Goal: Information Seeking & Learning: Learn about a topic

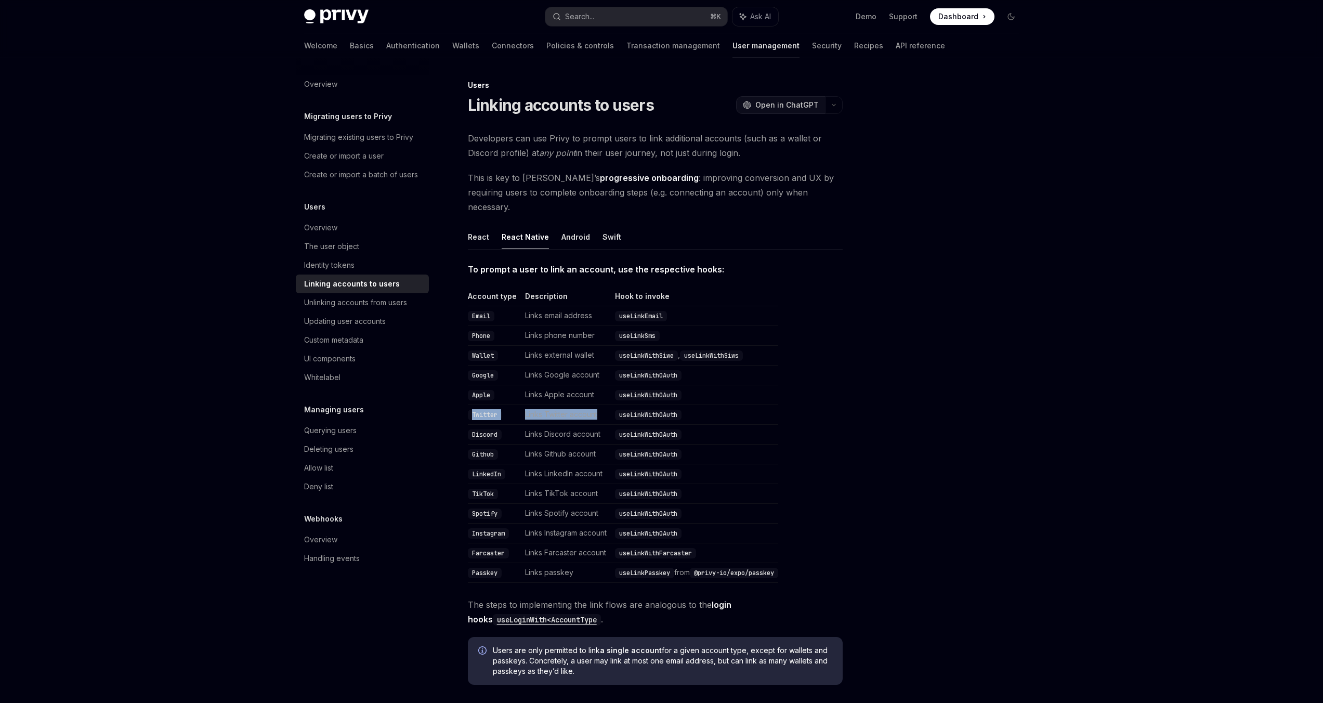
click at [783, 103] on span "Open in ChatGPT" at bounding box center [787, 105] width 63 height 10
click at [382, 294] on link "Unlinking accounts from users" at bounding box center [362, 302] width 133 height 19
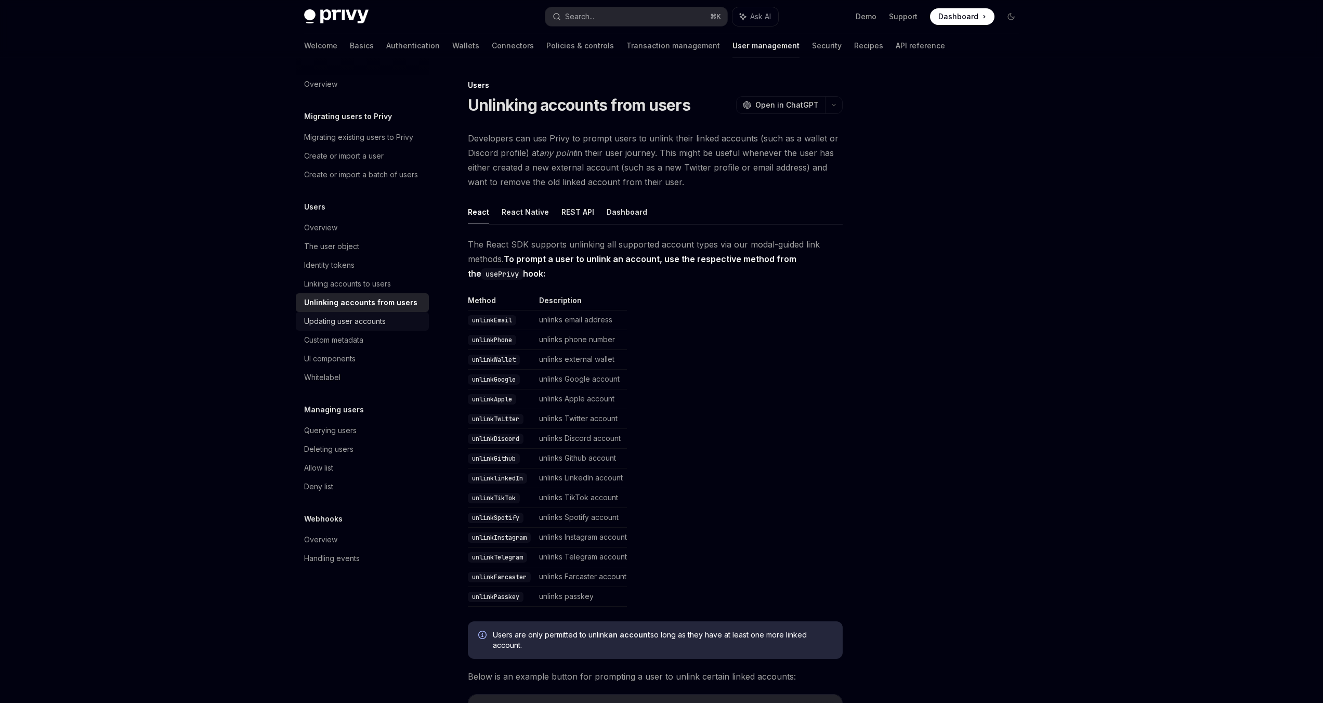
click at [368, 322] on div "Updating user accounts" at bounding box center [345, 321] width 82 height 12
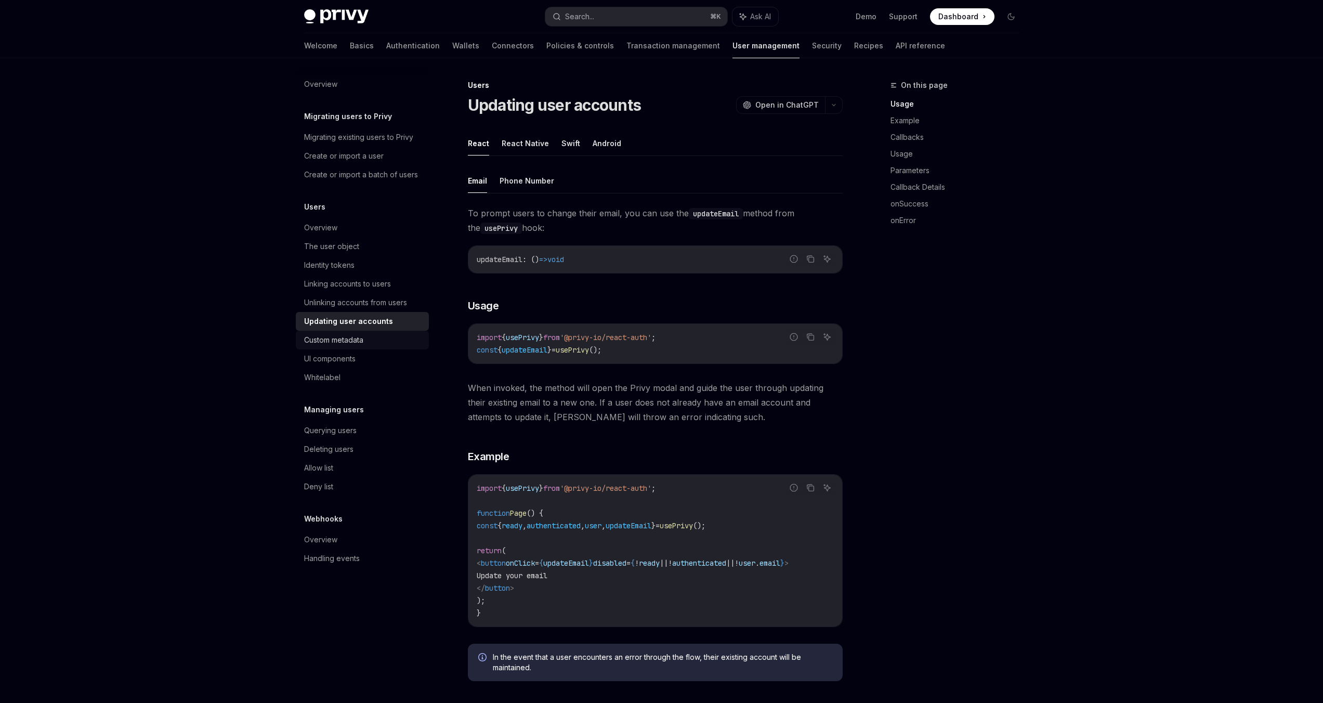
click at [358, 337] on div "Custom metadata" at bounding box center [333, 340] width 59 height 12
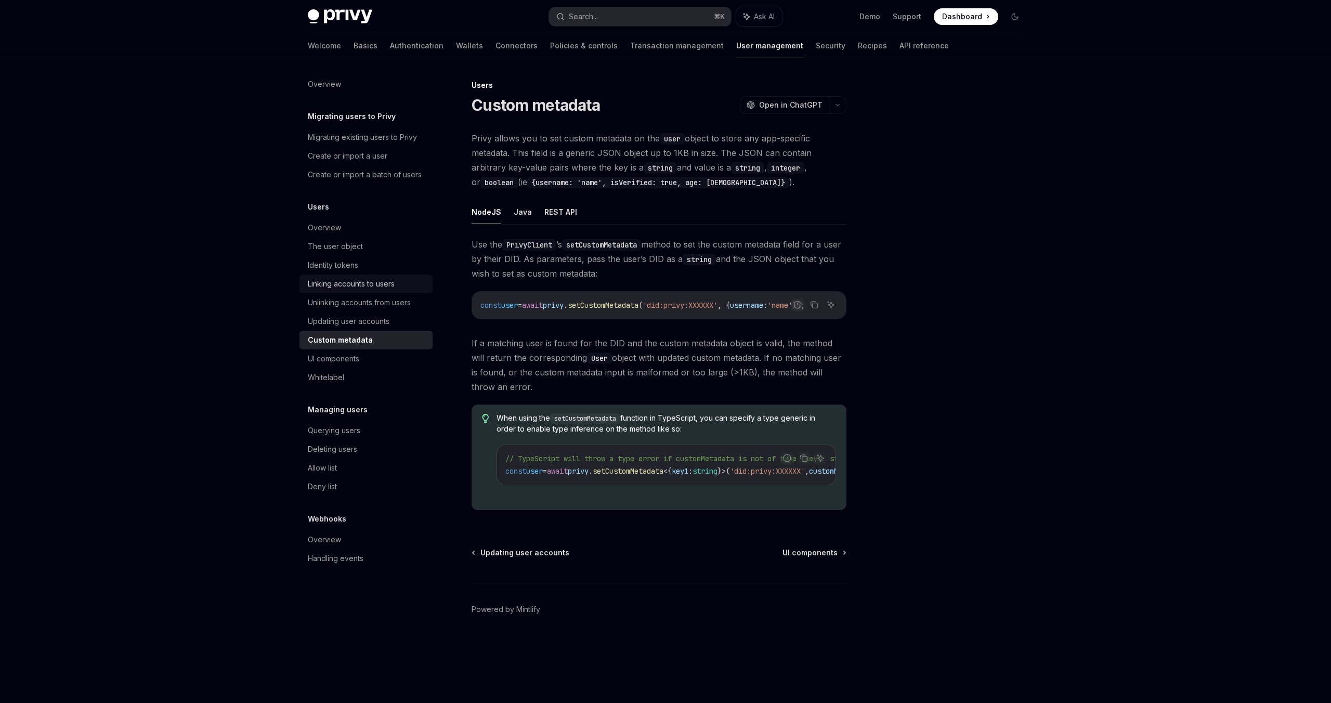
click at [334, 281] on div "Linking accounts to users" at bounding box center [351, 284] width 87 height 12
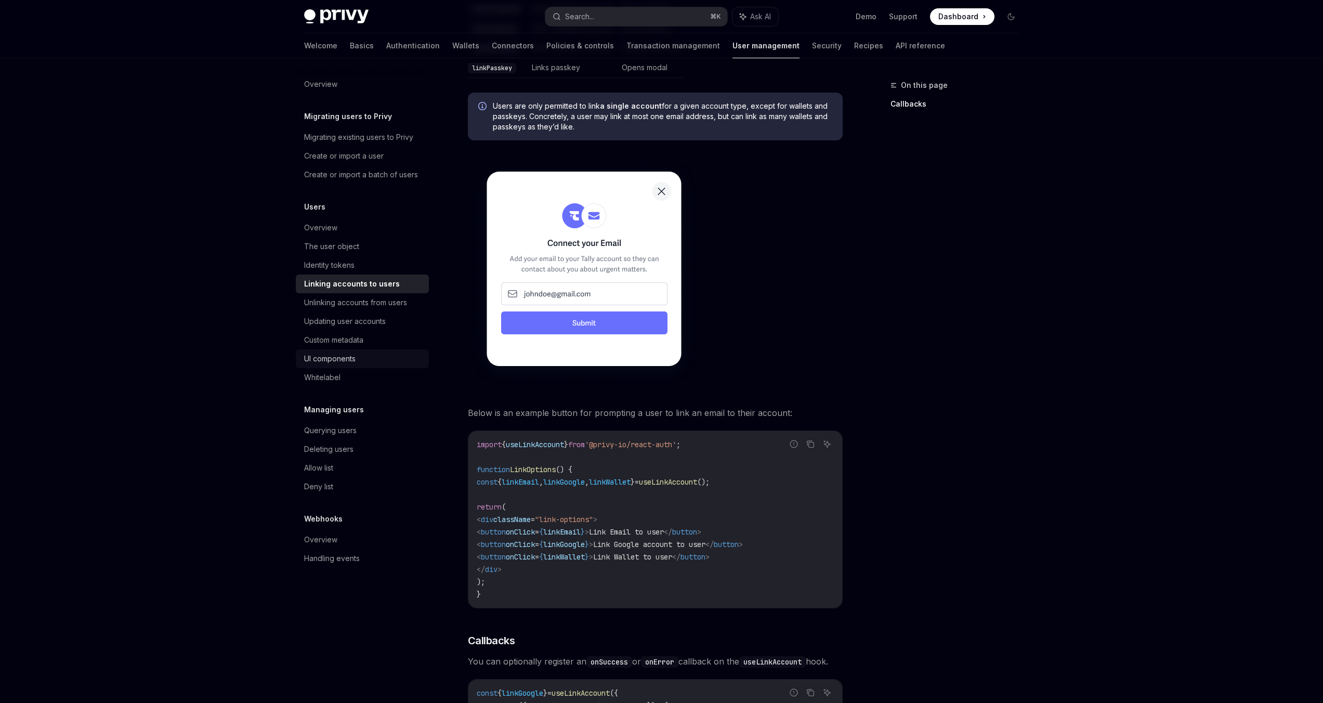
scroll to position [550, 0]
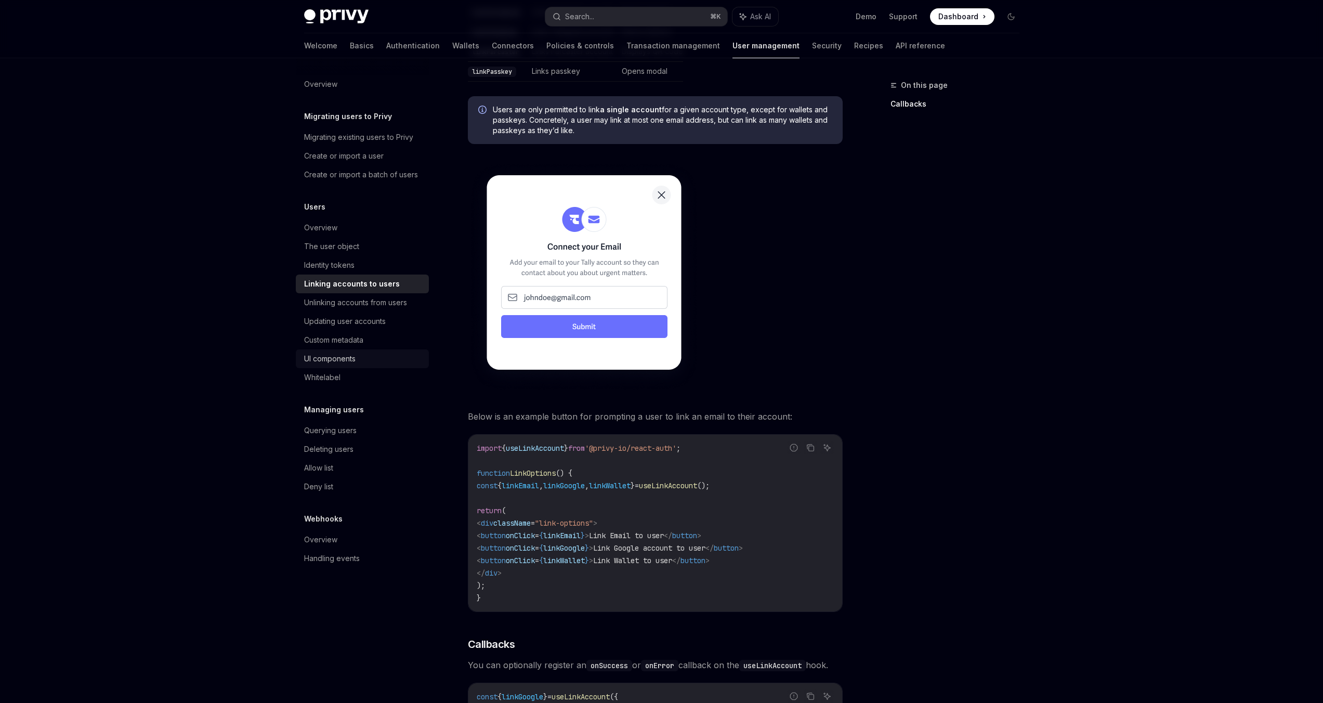
click at [329, 358] on div "UI components" at bounding box center [329, 359] width 51 height 12
type textarea "*"
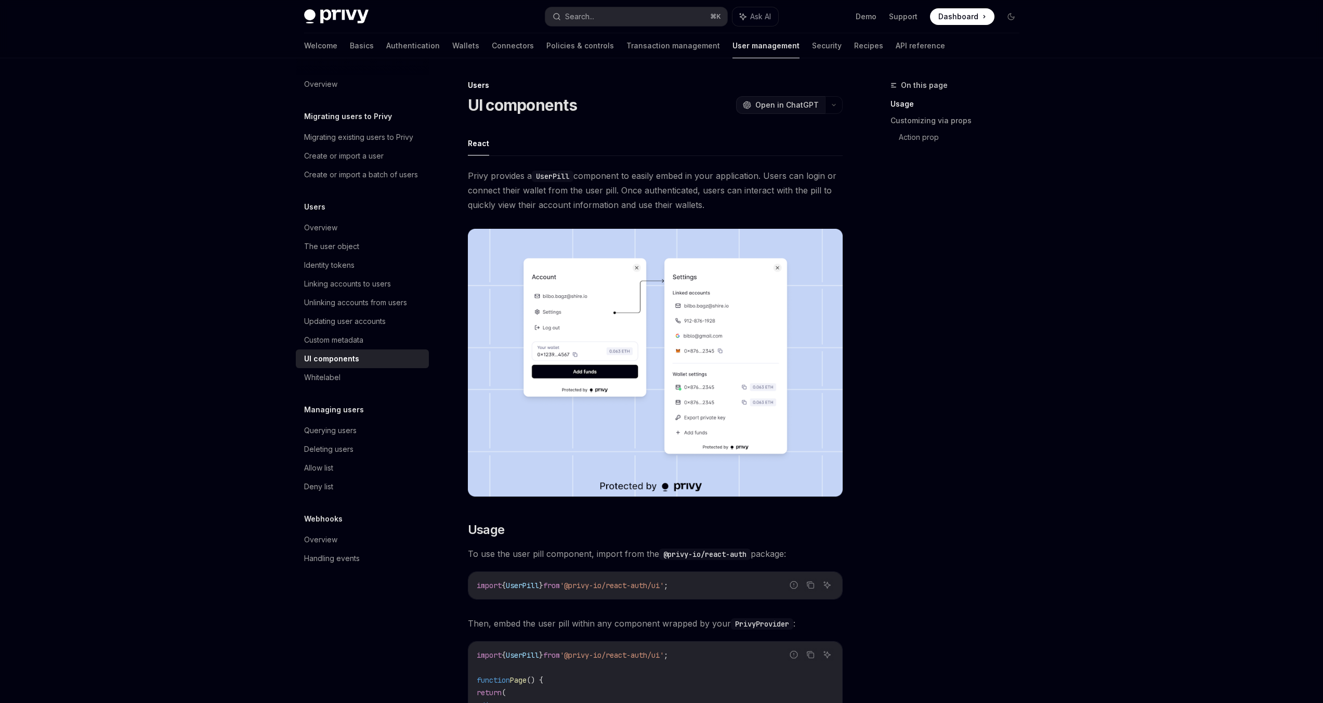
click at [798, 101] on span "Open in ChatGPT" at bounding box center [787, 105] width 63 height 10
click at [586, 17] on div "Search..." at bounding box center [579, 16] width 29 height 12
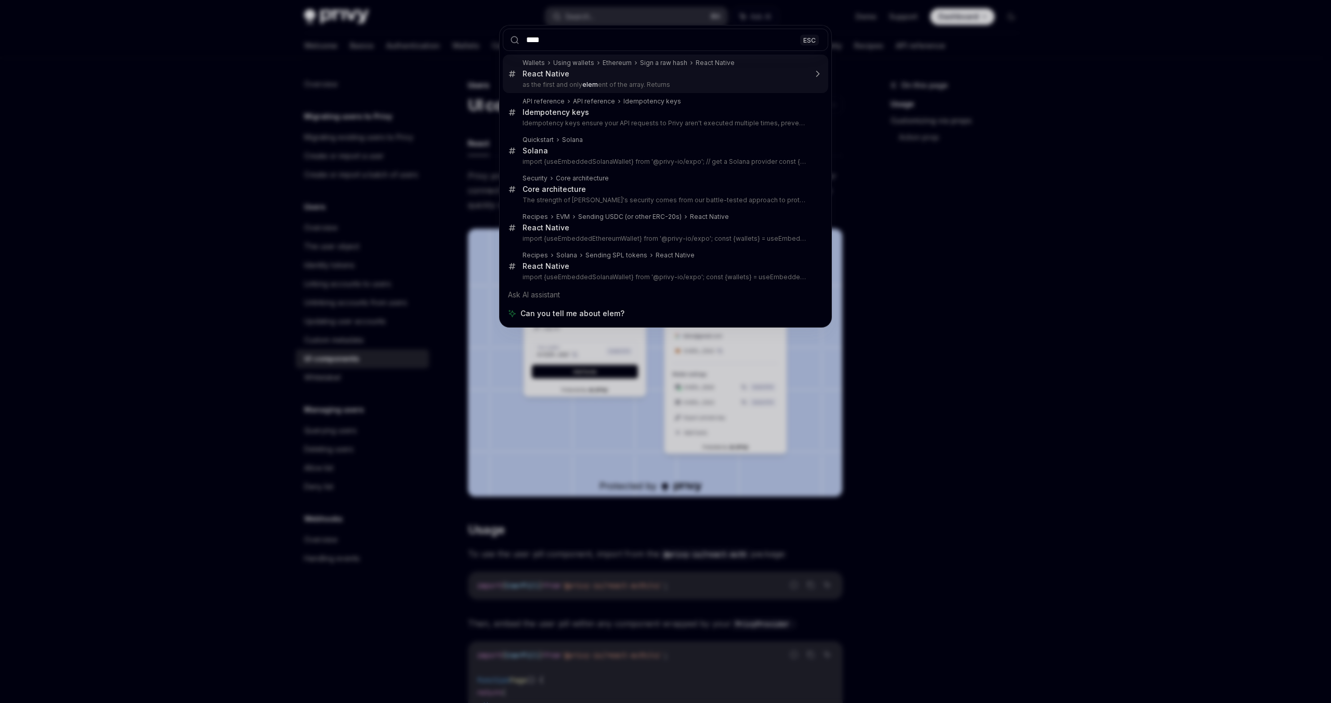
type input "*****"
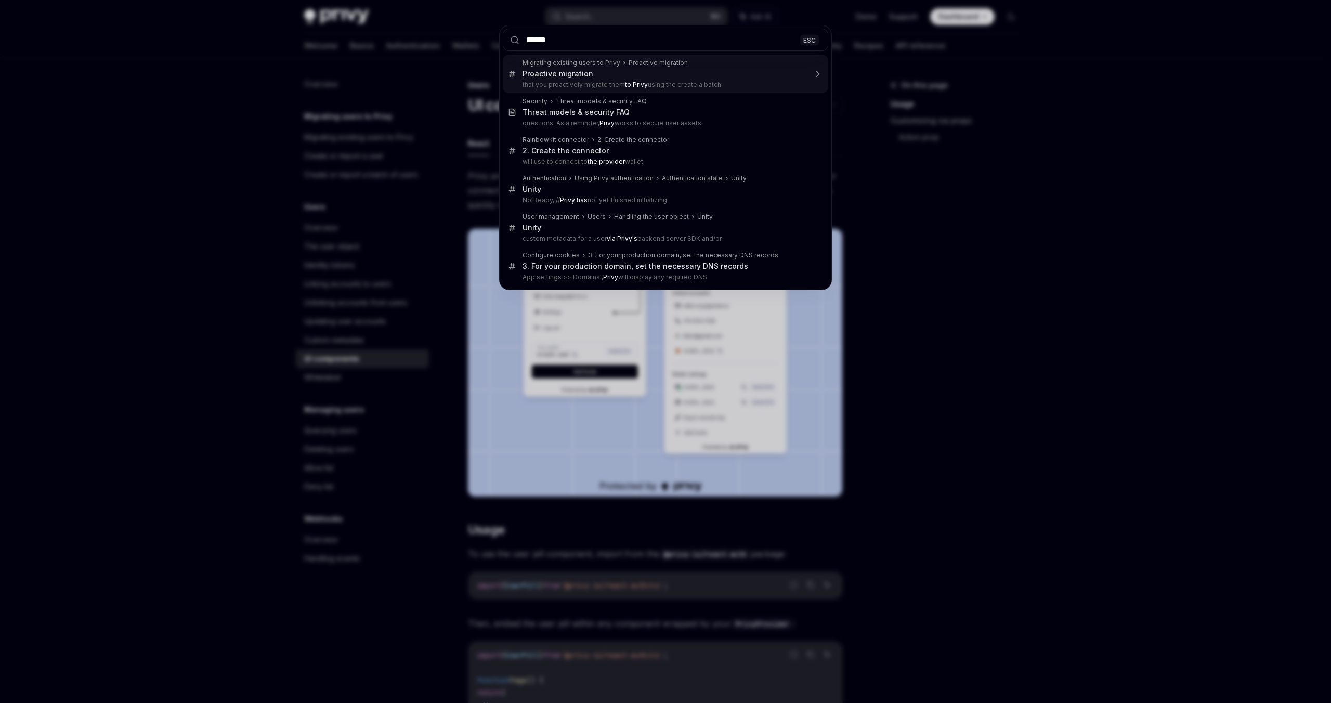
type input "*******"
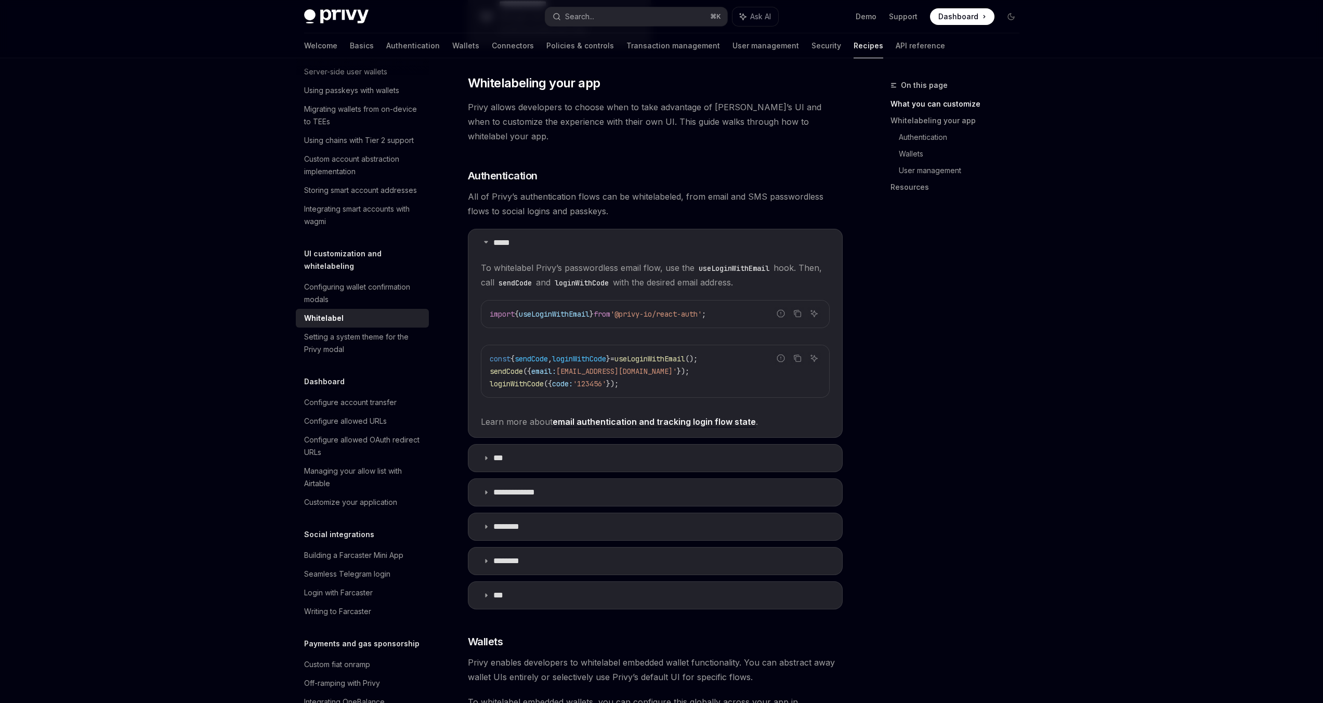
scroll to position [393, 0]
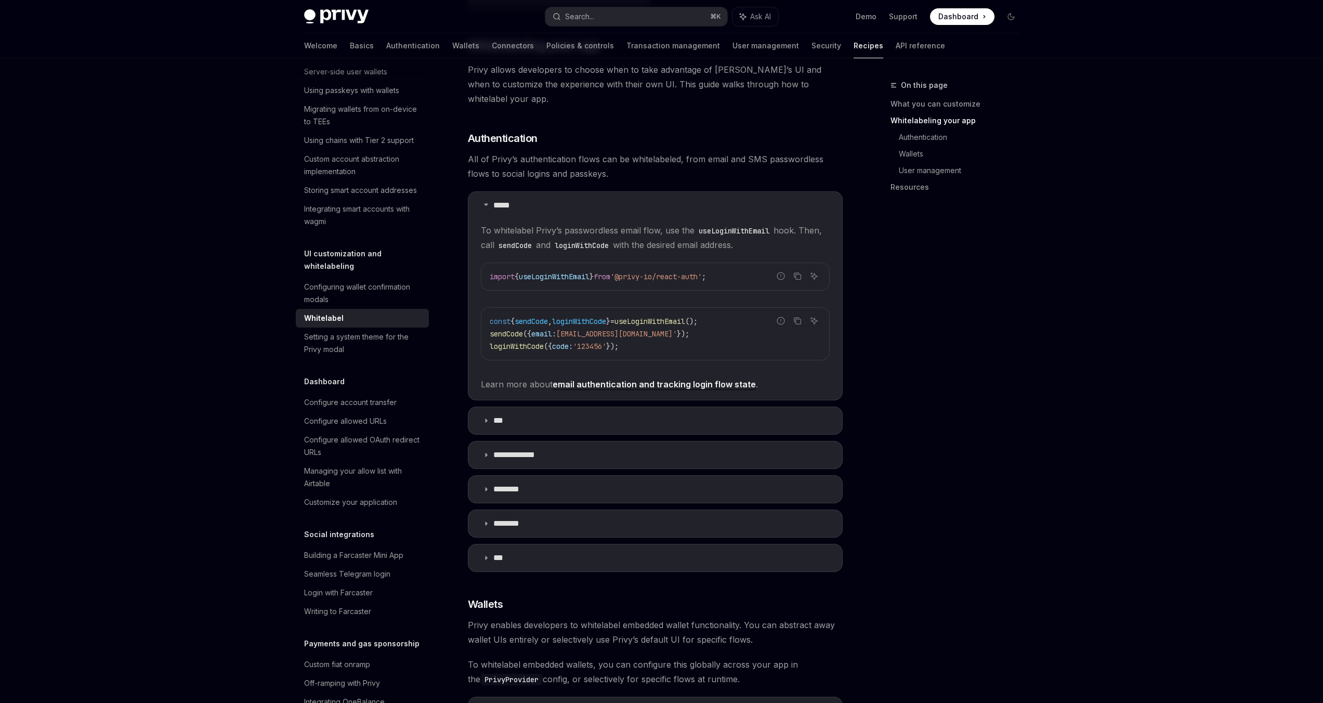
click at [326, 272] on h5 "UI customization and whitelabeling" at bounding box center [366, 260] width 125 height 25
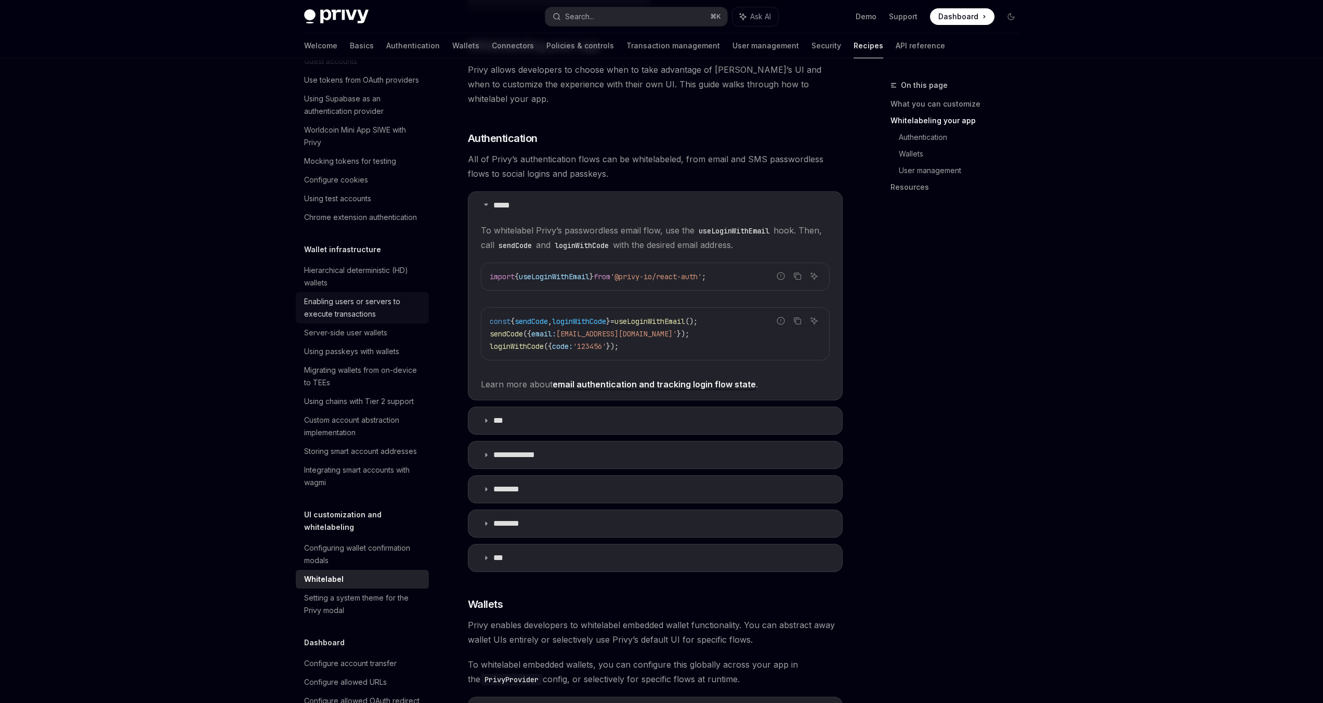
scroll to position [0, 0]
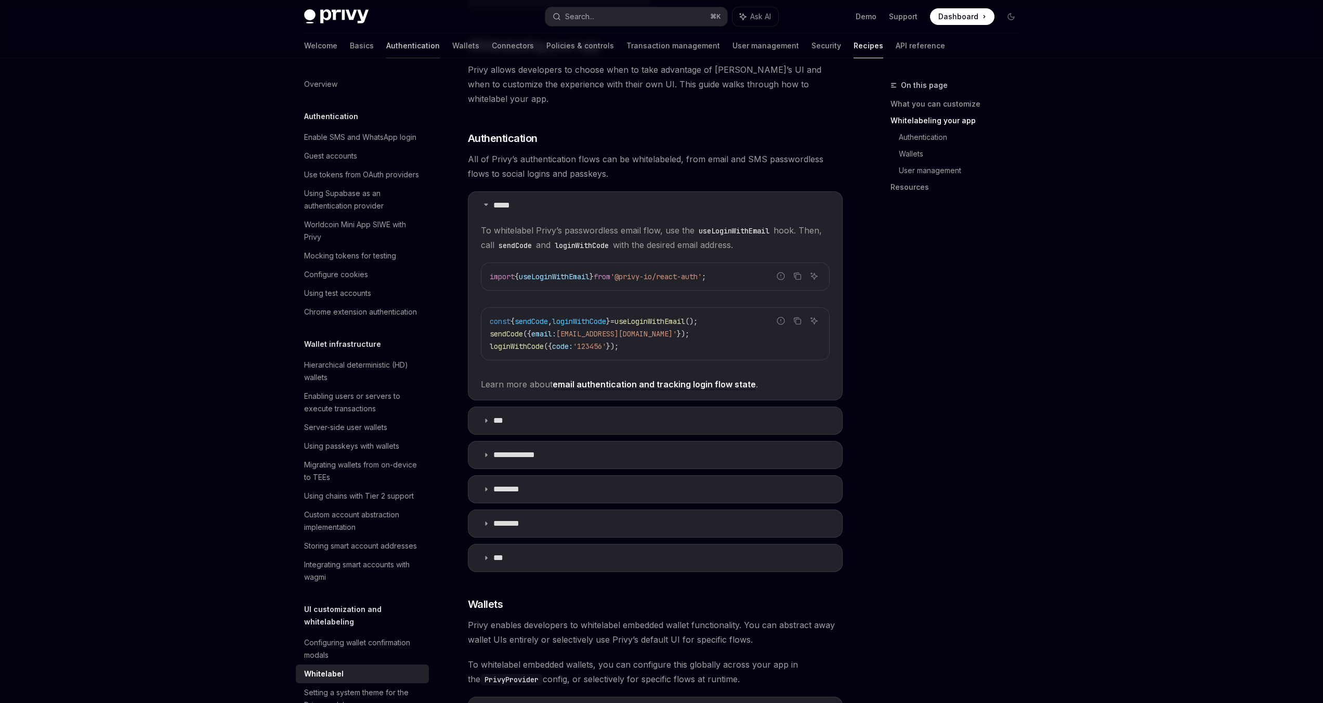
click at [386, 43] on link "Authentication" at bounding box center [413, 45] width 54 height 25
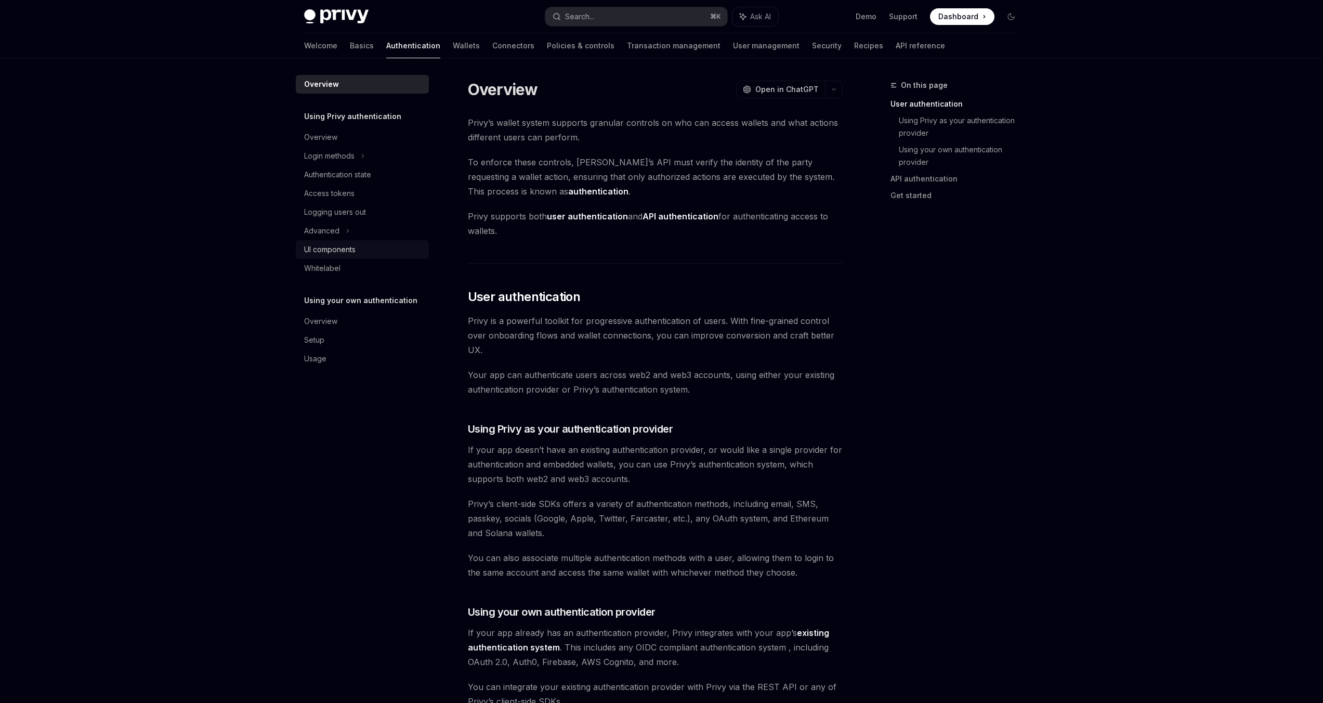
click at [344, 252] on div "UI components" at bounding box center [329, 249] width 51 height 12
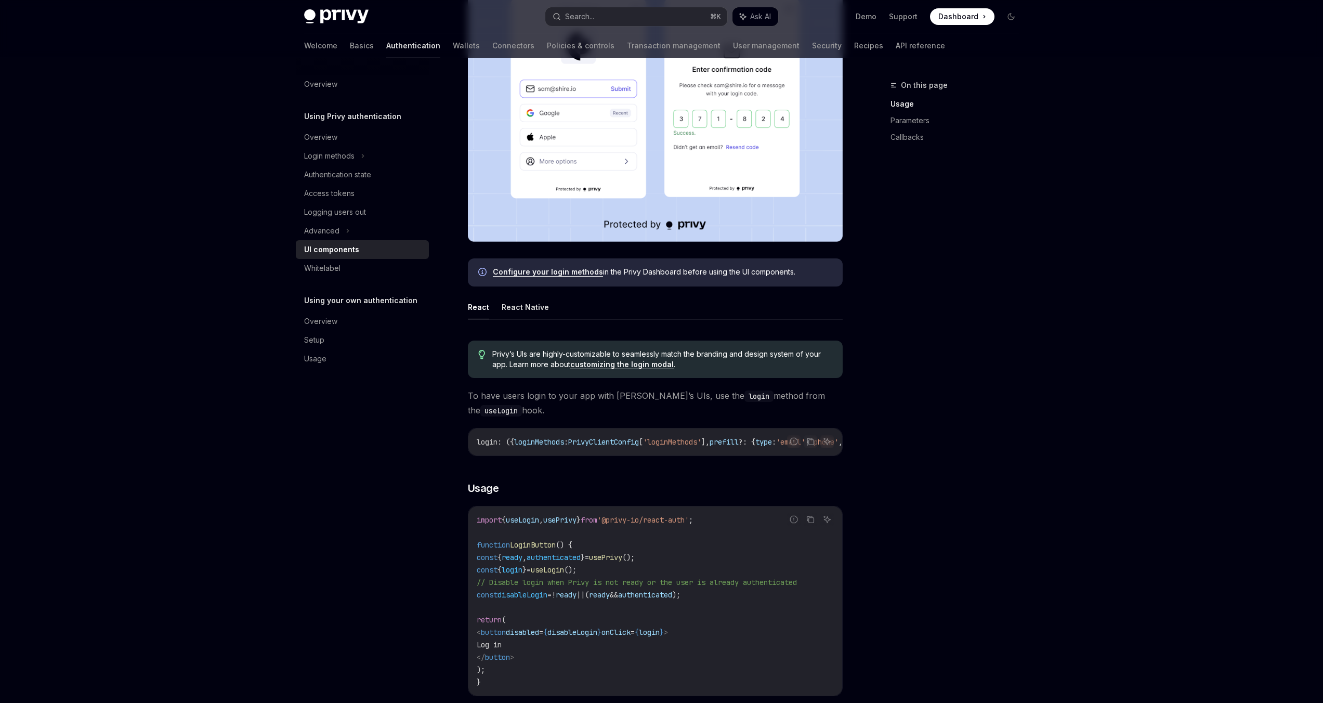
scroll to position [344, 0]
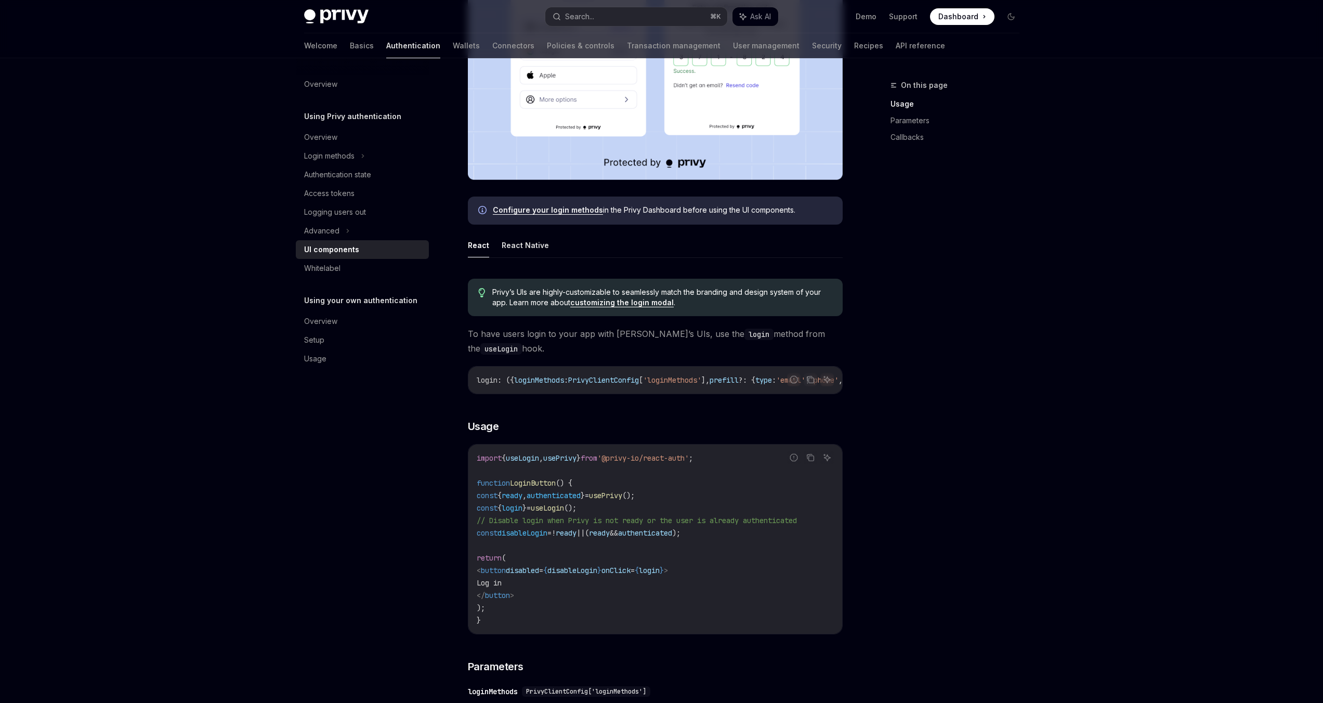
click at [607, 303] on link "customizing the login modal" at bounding box center [621, 302] width 103 height 9
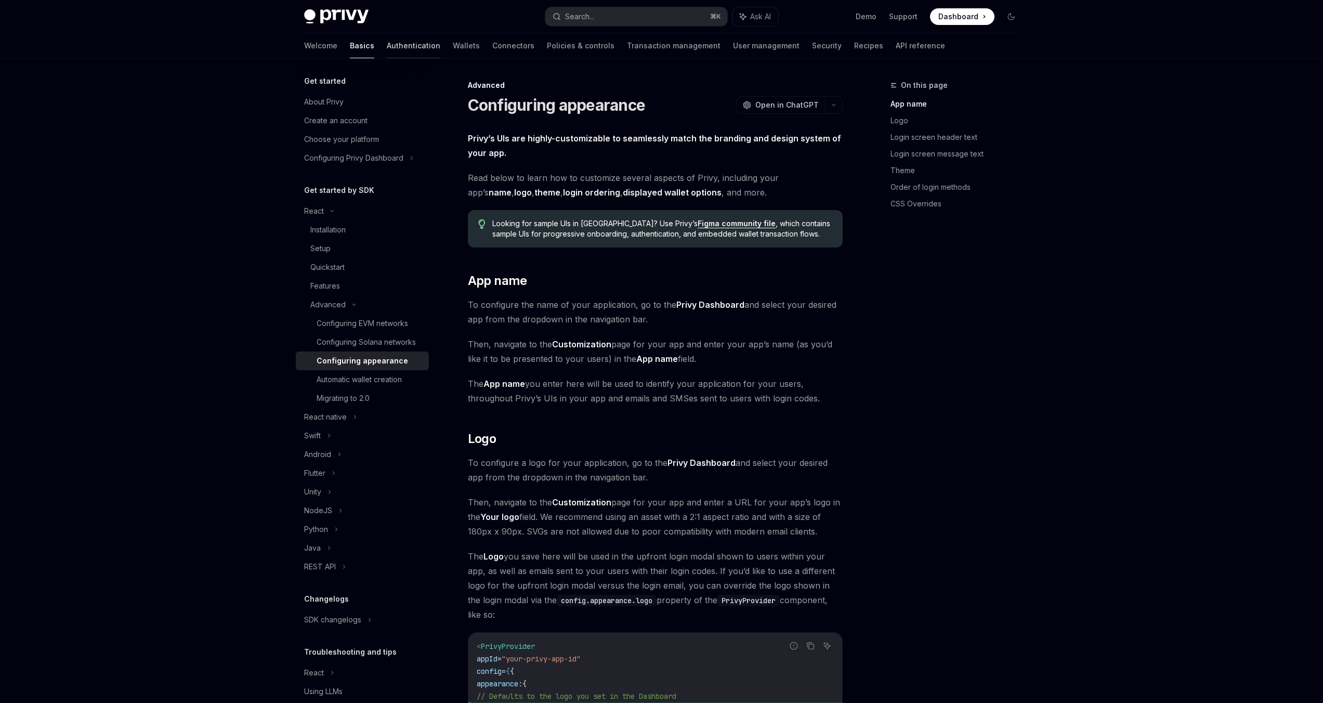
click at [387, 38] on link "Authentication" at bounding box center [414, 45] width 54 height 25
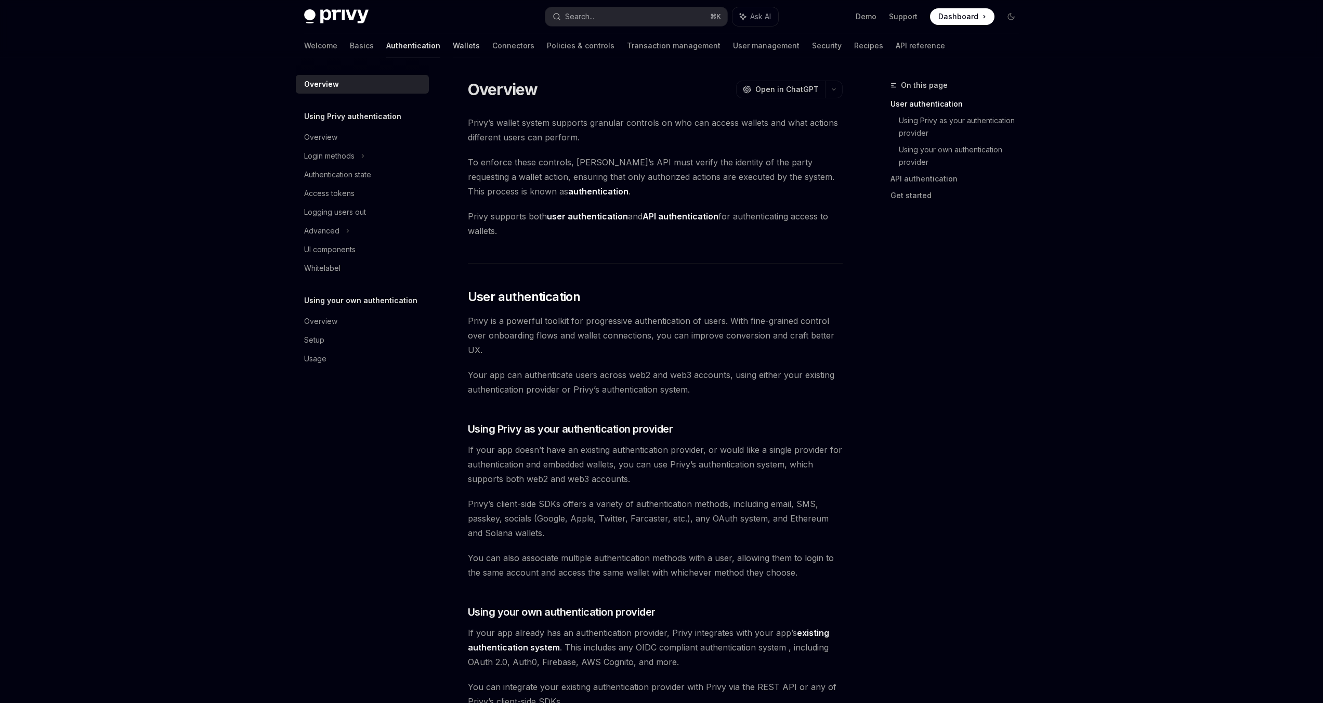
click at [453, 49] on link "Wallets" at bounding box center [466, 45] width 27 height 25
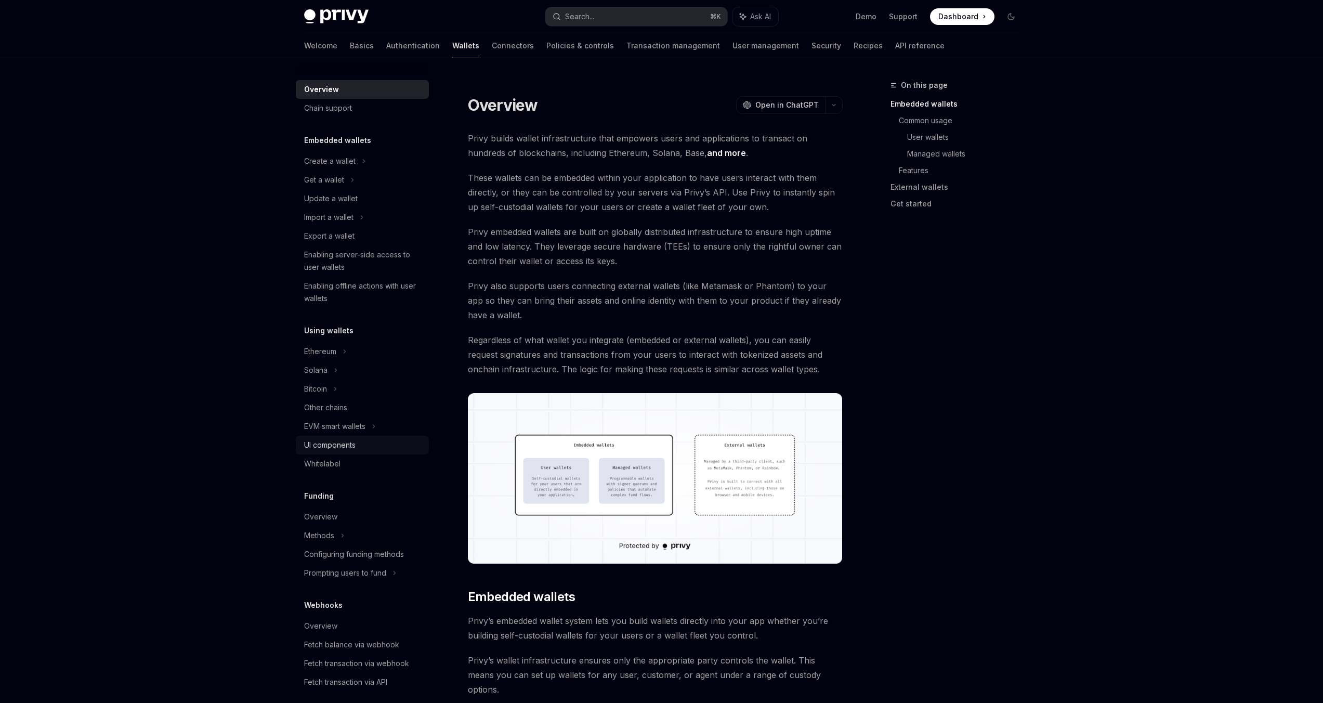
click at [336, 448] on div "UI components" at bounding box center [329, 445] width 51 height 12
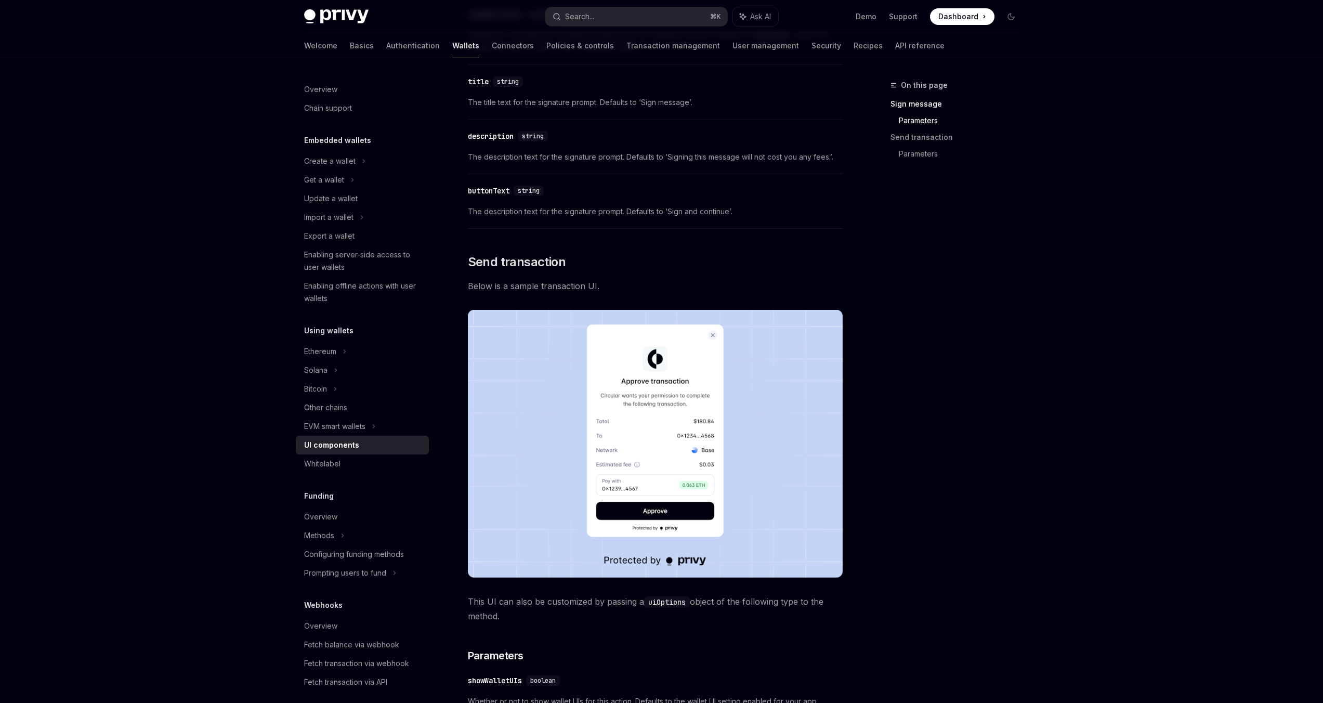
scroll to position [594, 0]
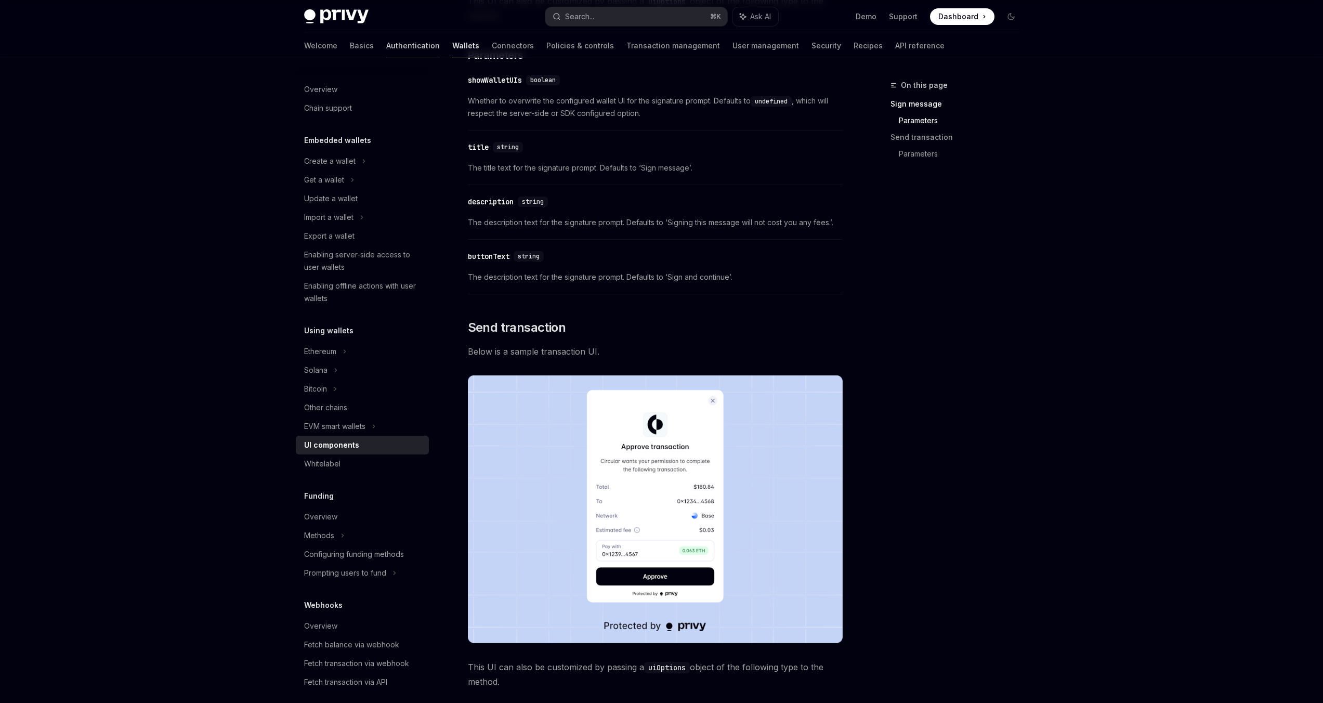
click at [386, 48] on link "Authentication" at bounding box center [413, 45] width 54 height 25
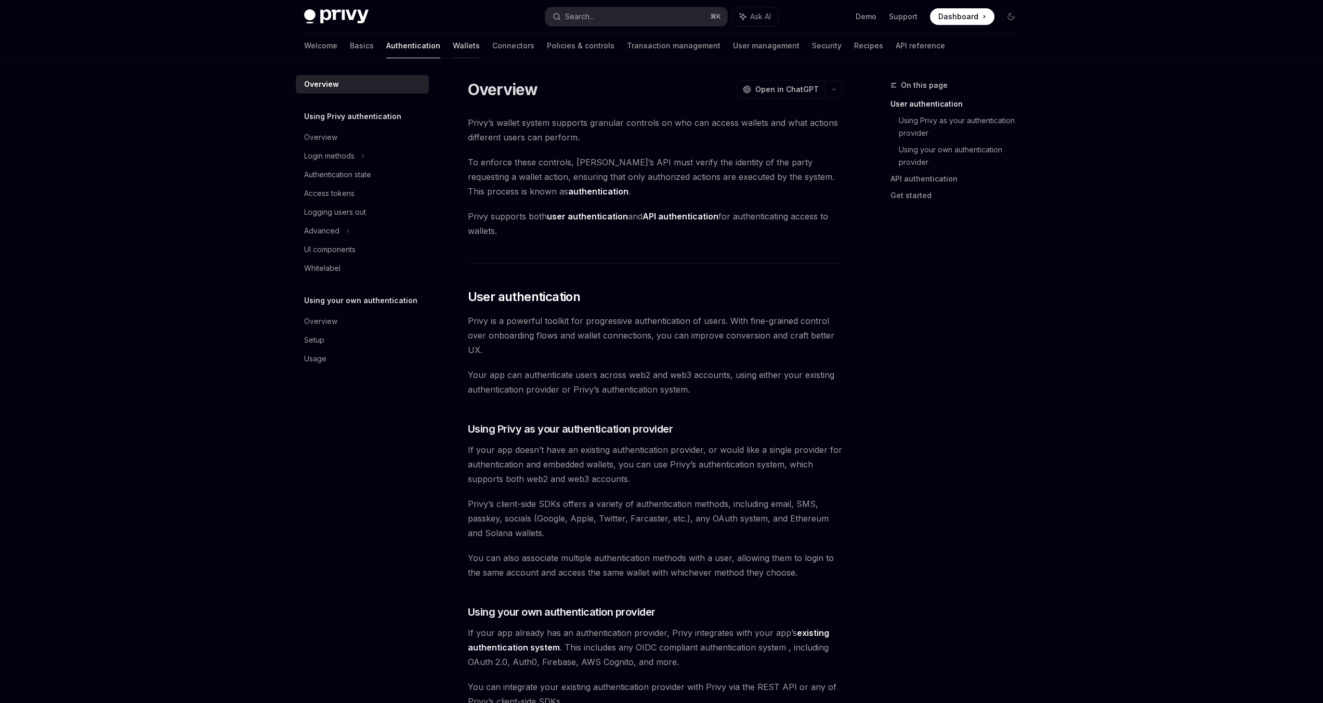
click at [453, 41] on link "Wallets" at bounding box center [466, 45] width 27 height 25
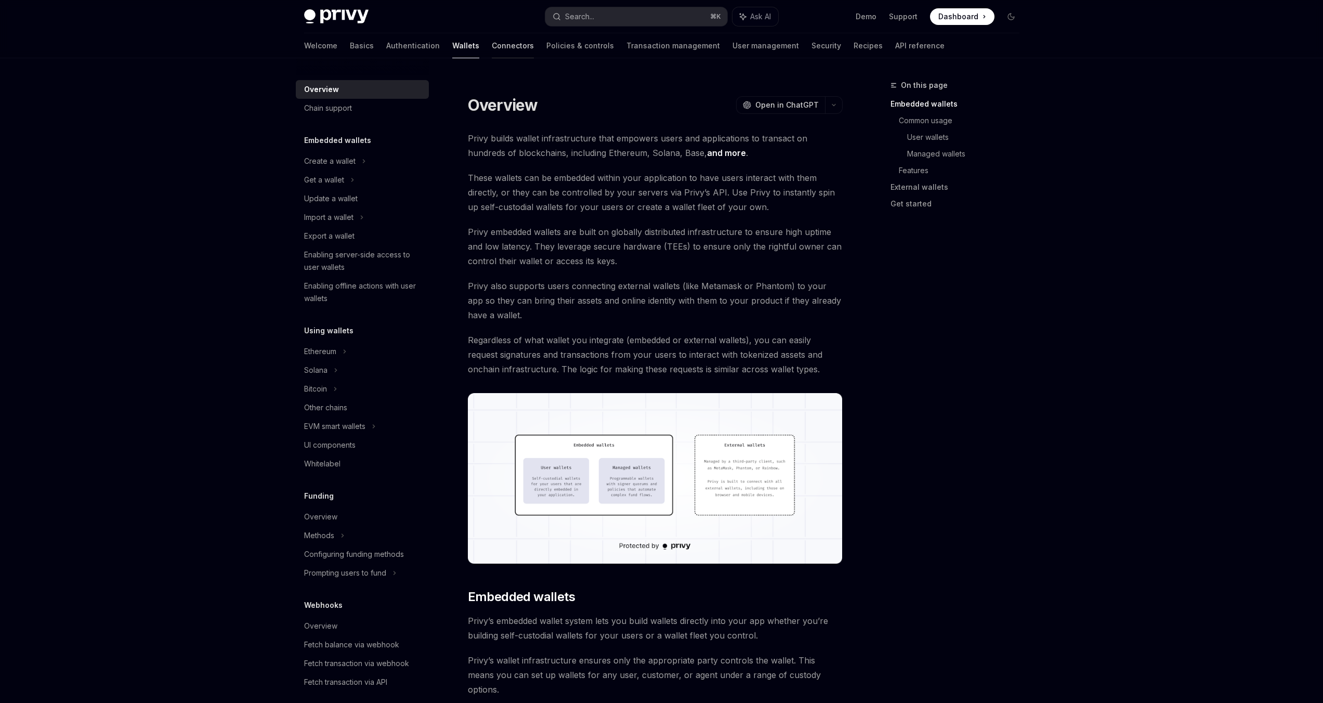
click at [492, 45] on link "Connectors" at bounding box center [513, 45] width 42 height 25
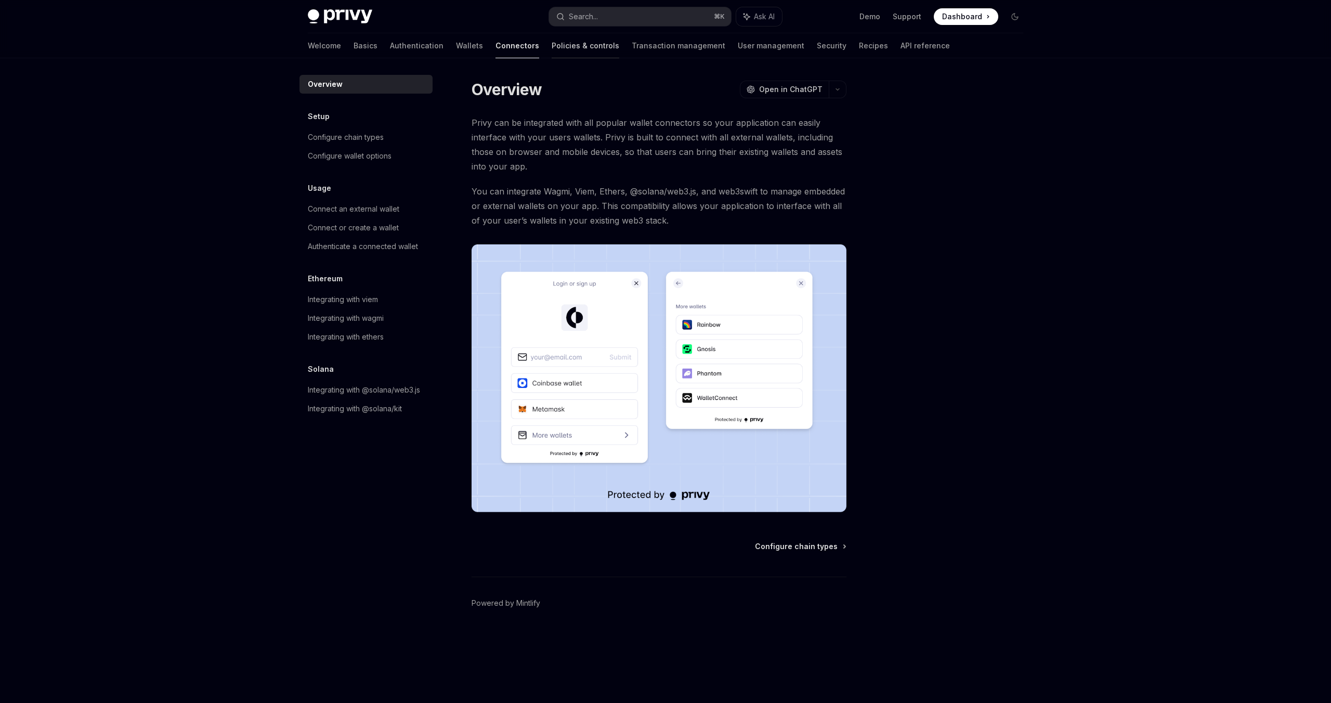
click at [552, 44] on link "Policies & controls" at bounding box center [586, 45] width 68 height 25
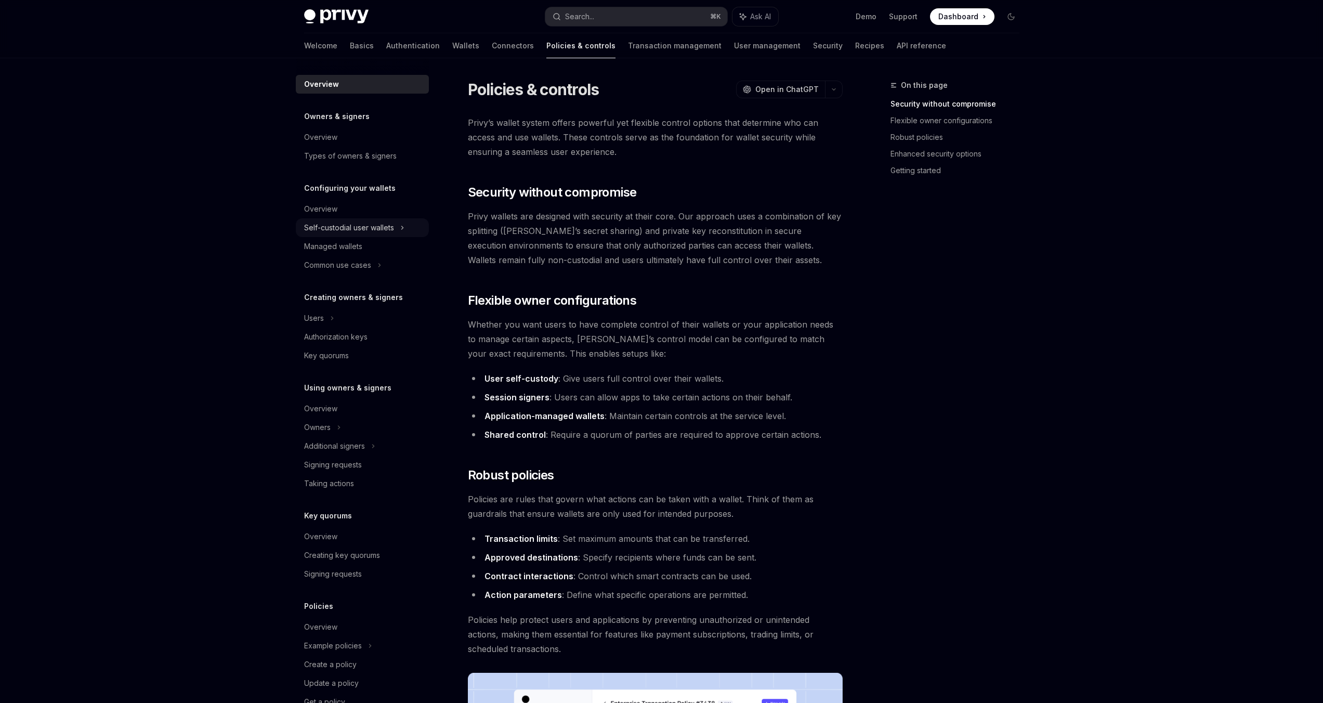
scroll to position [29, 0]
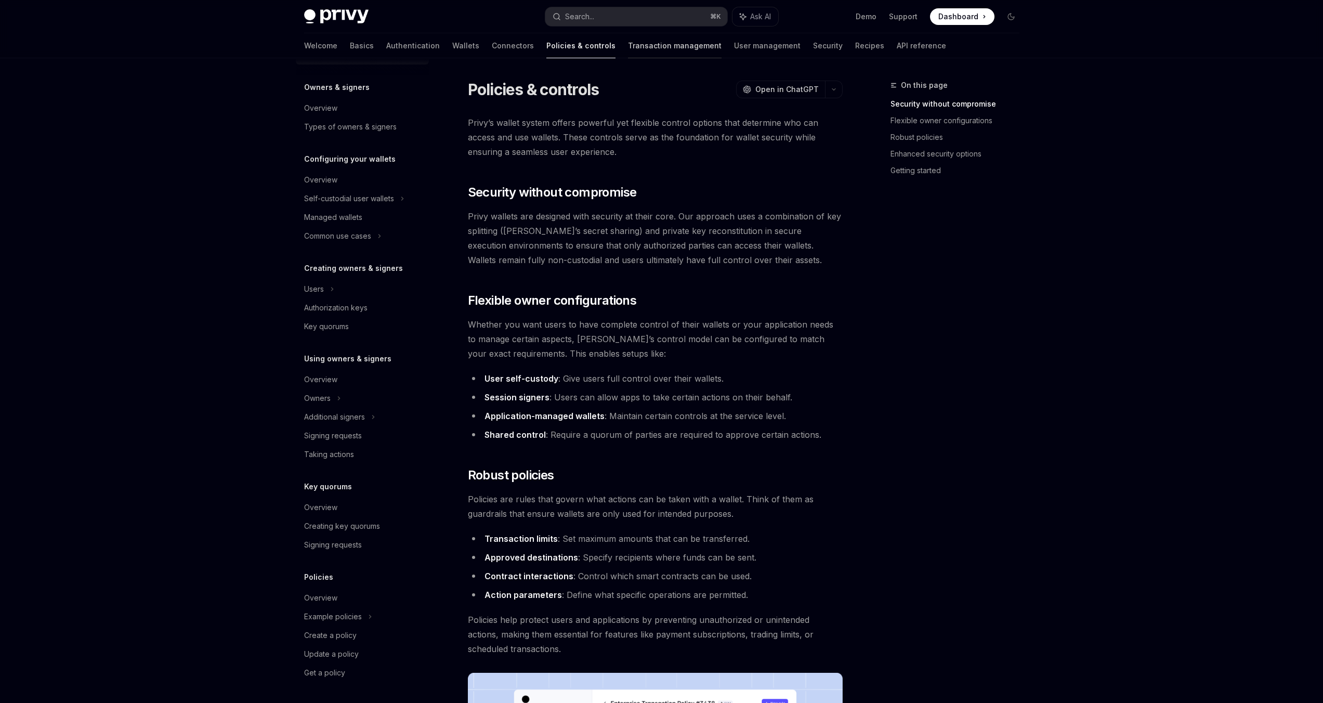
click at [628, 48] on link "Transaction management" at bounding box center [675, 45] width 94 height 25
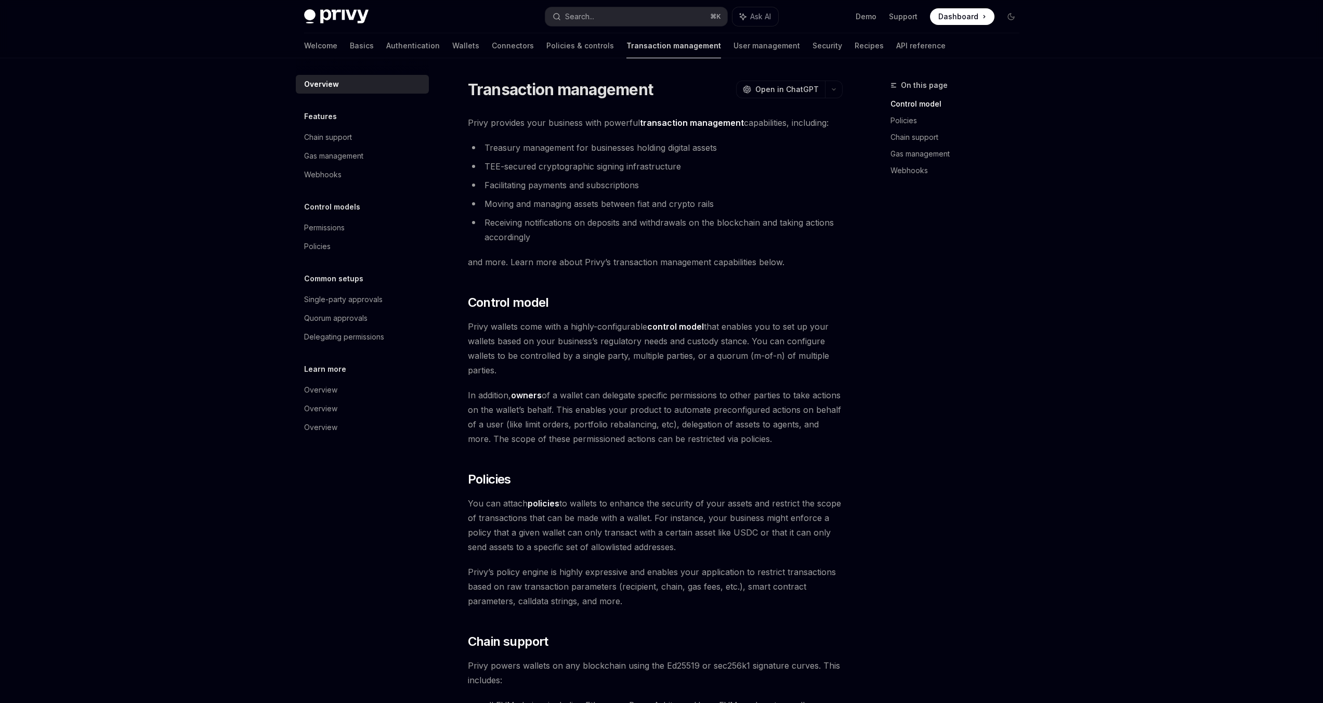
click at [652, 56] on link "Transaction management" at bounding box center [674, 45] width 95 height 25
click at [734, 46] on link "User management" at bounding box center [767, 45] width 67 height 25
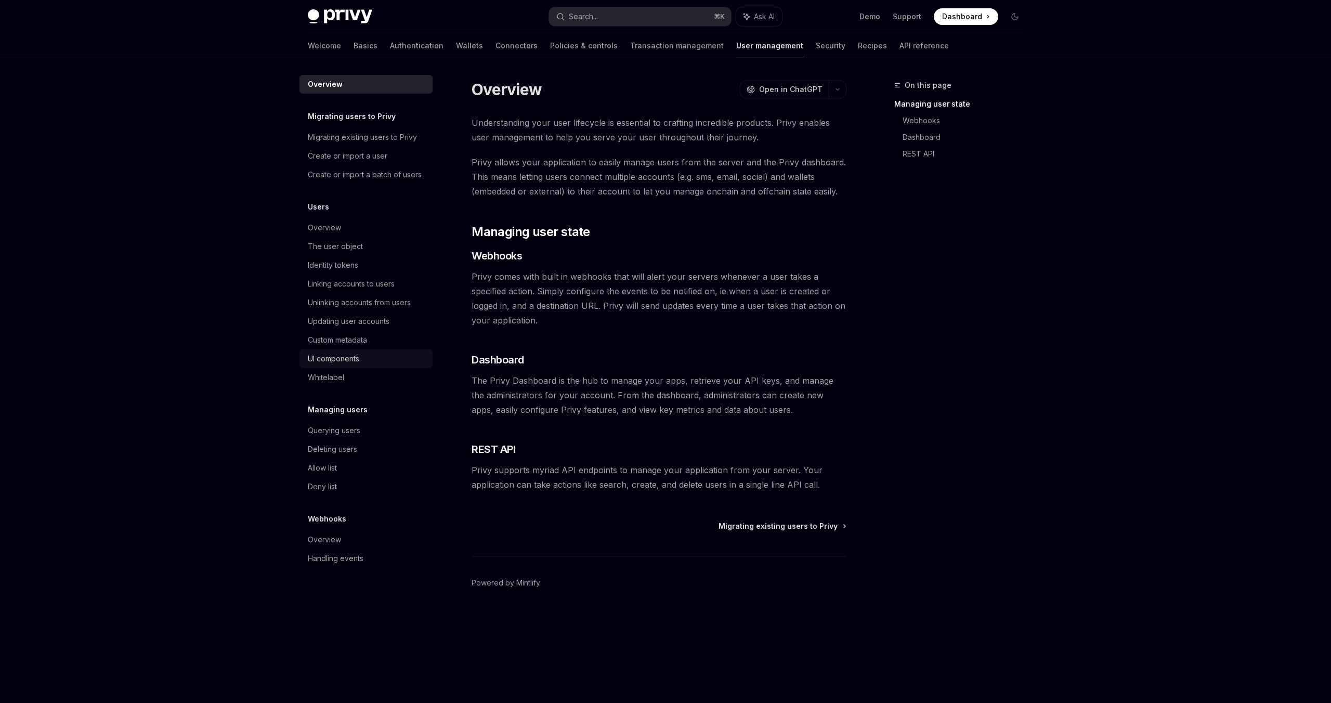
click at [358, 358] on div "UI components" at bounding box center [333, 359] width 51 height 12
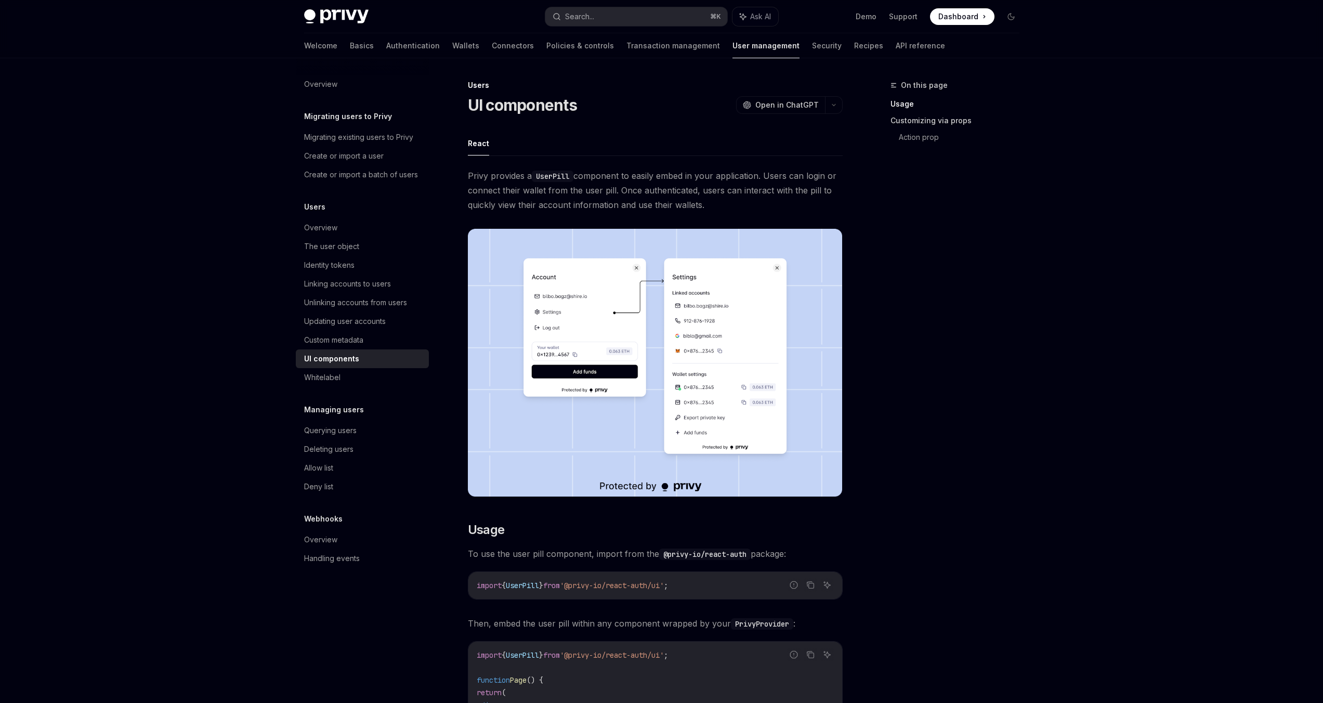
click at [924, 119] on link "Customizing via props" at bounding box center [959, 120] width 137 height 17
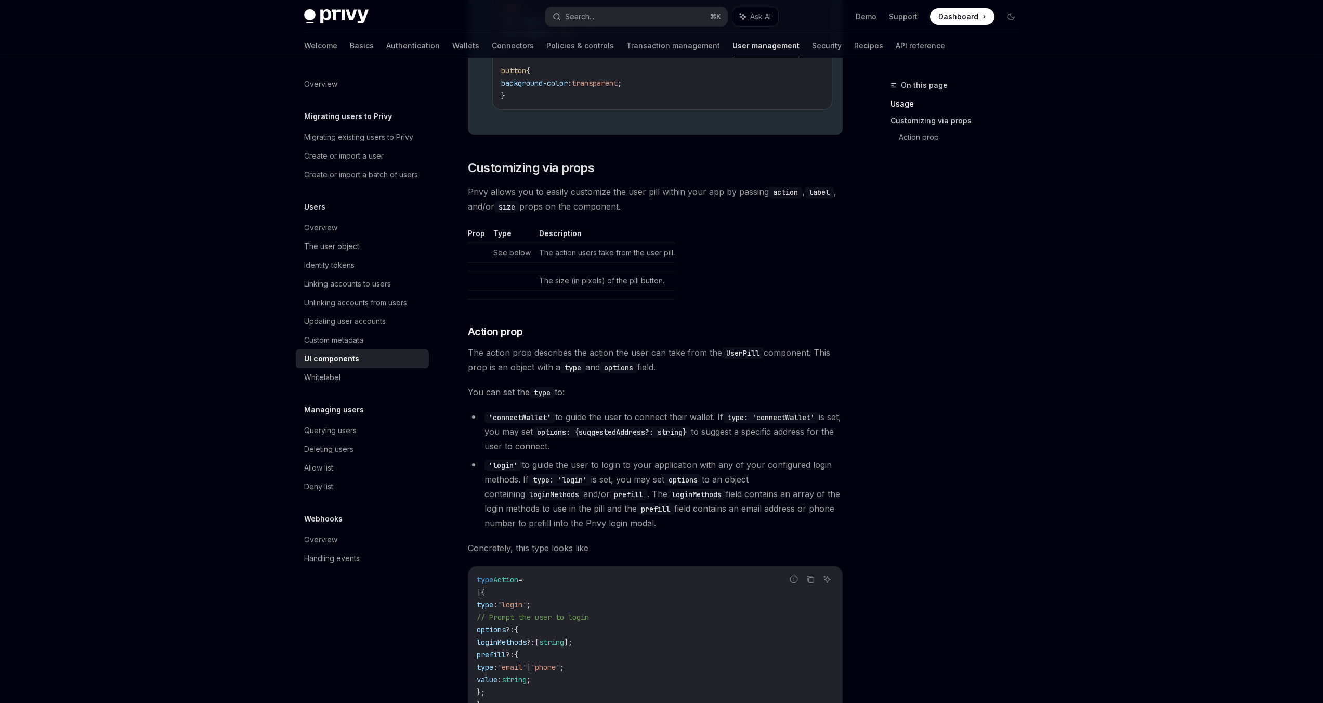
scroll to position [1433, 0]
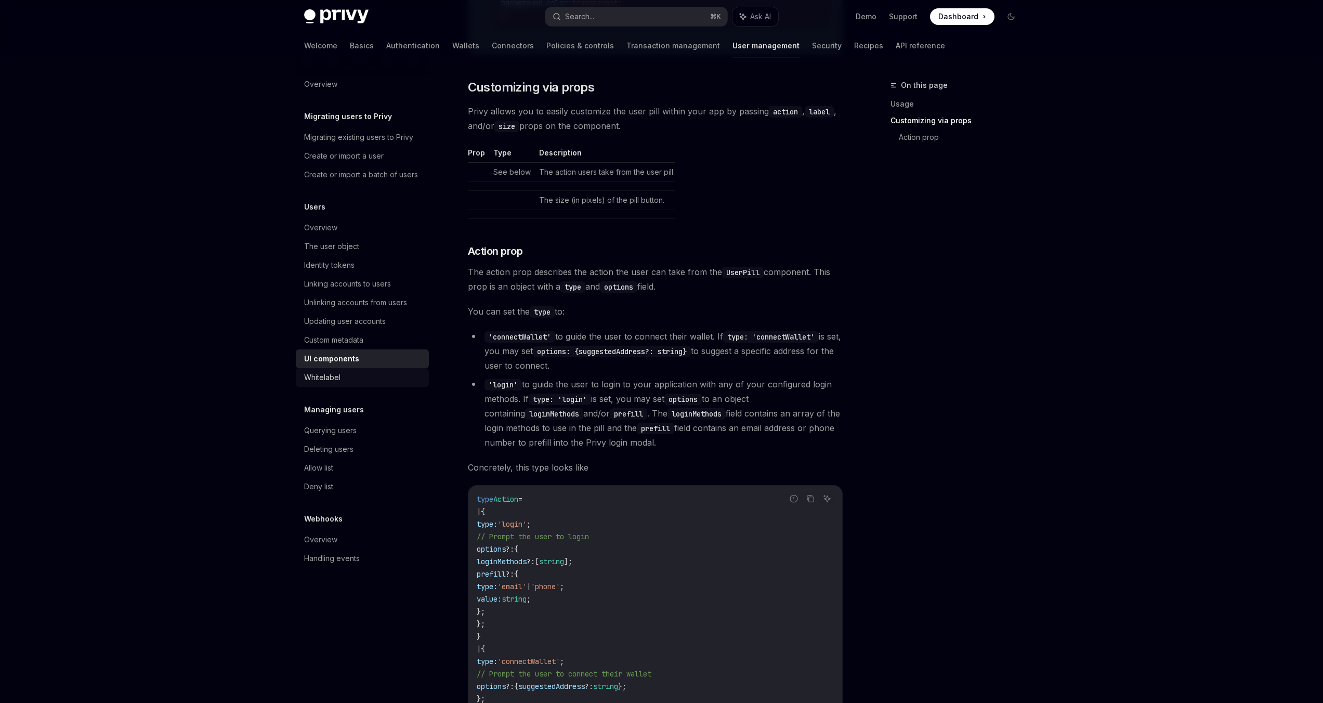
click at [371, 381] on div "Whitelabel" at bounding box center [363, 377] width 119 height 12
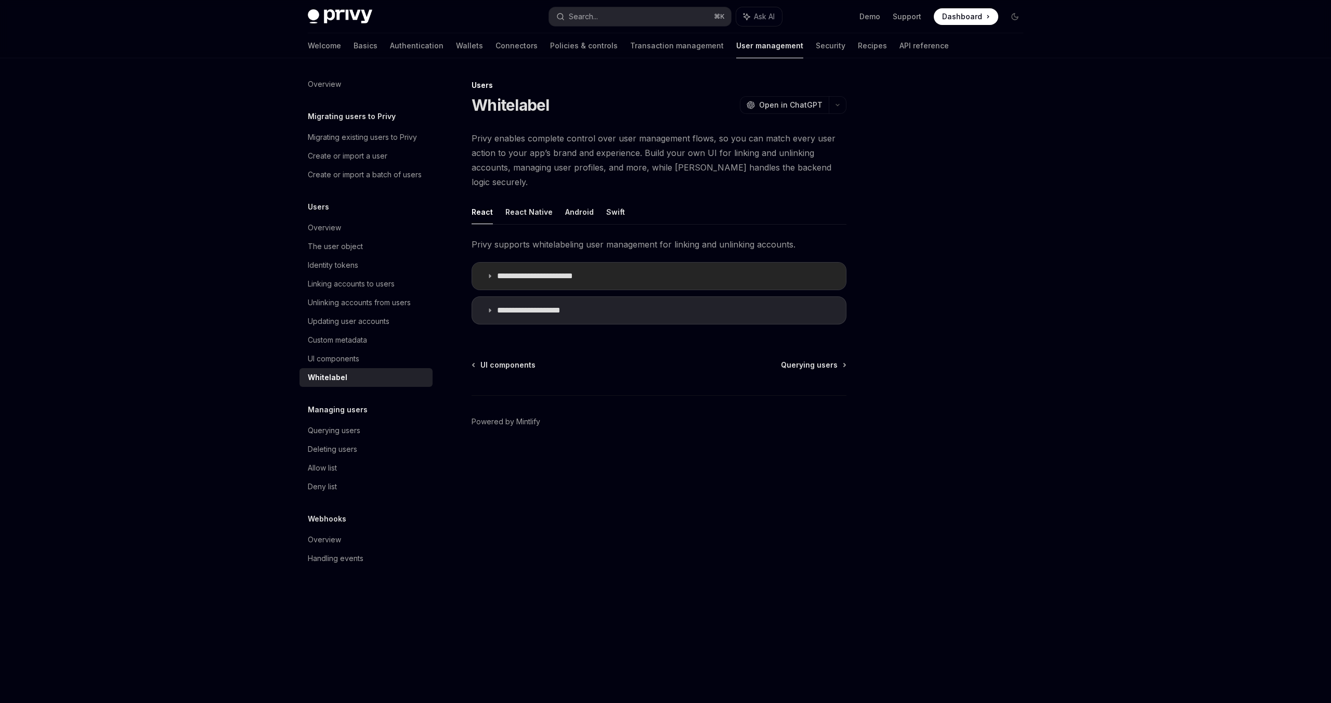
click at [504, 271] on p "**********" at bounding box center [545, 276] width 96 height 10
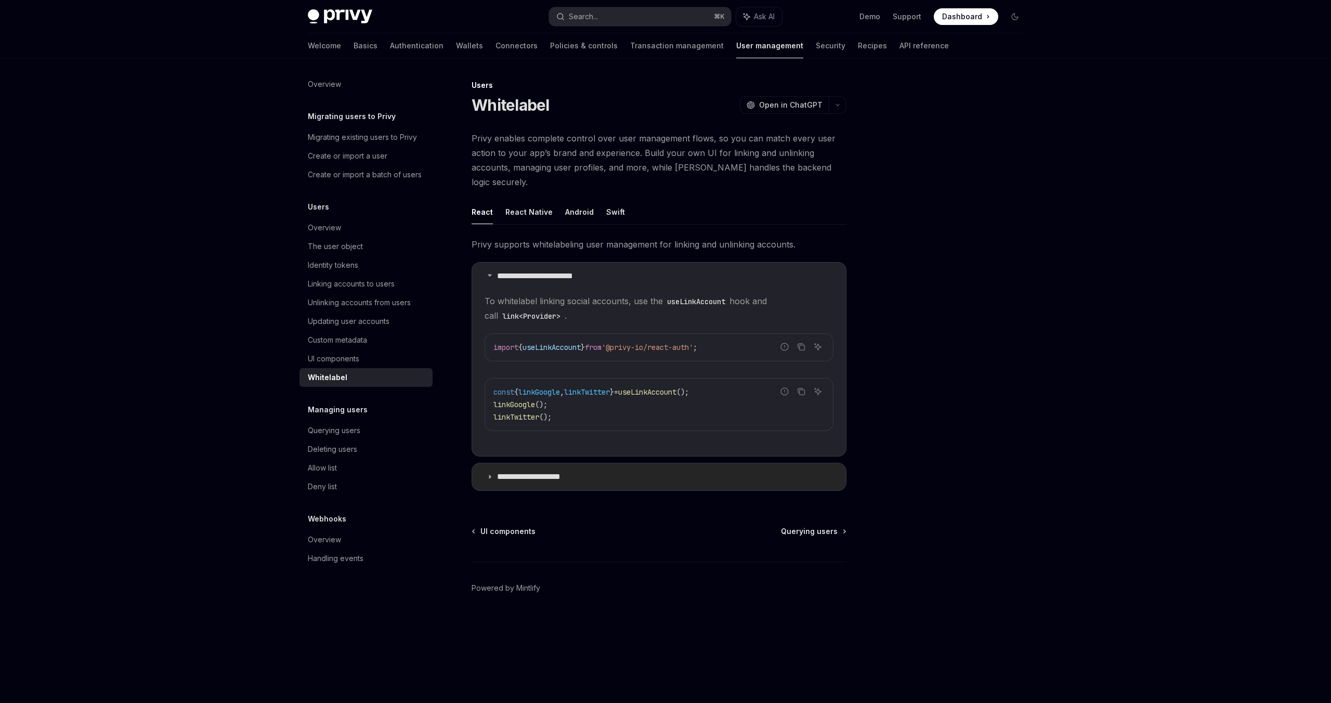
click at [515, 472] on p "**********" at bounding box center [539, 477] width 84 height 10
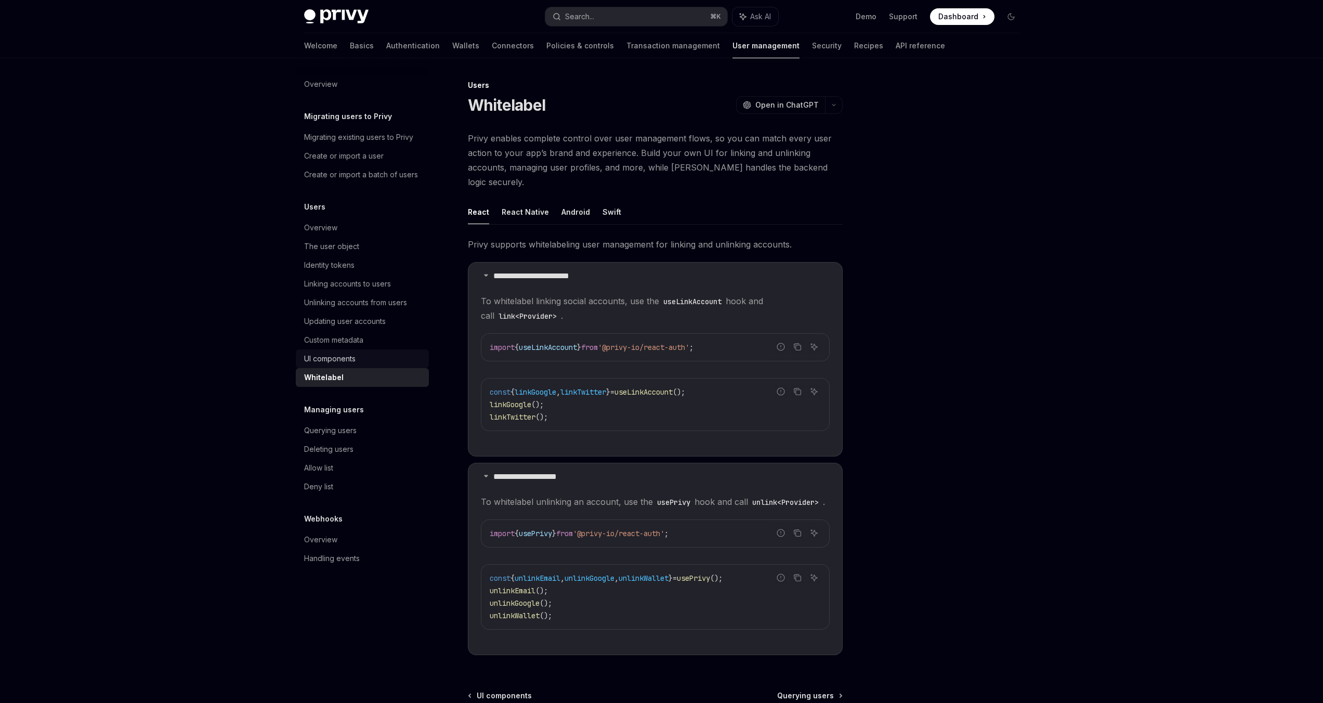
click at [355, 365] on div "UI components" at bounding box center [329, 359] width 51 height 12
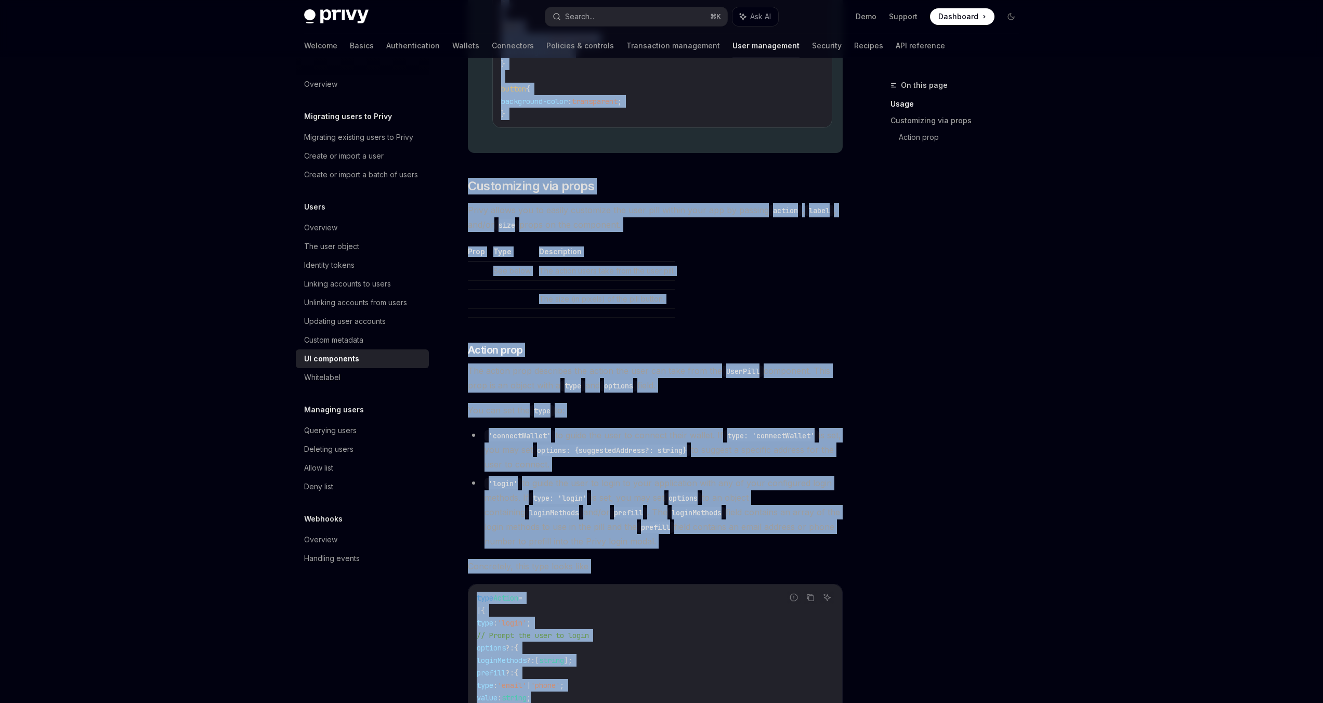
scroll to position [1389, 0]
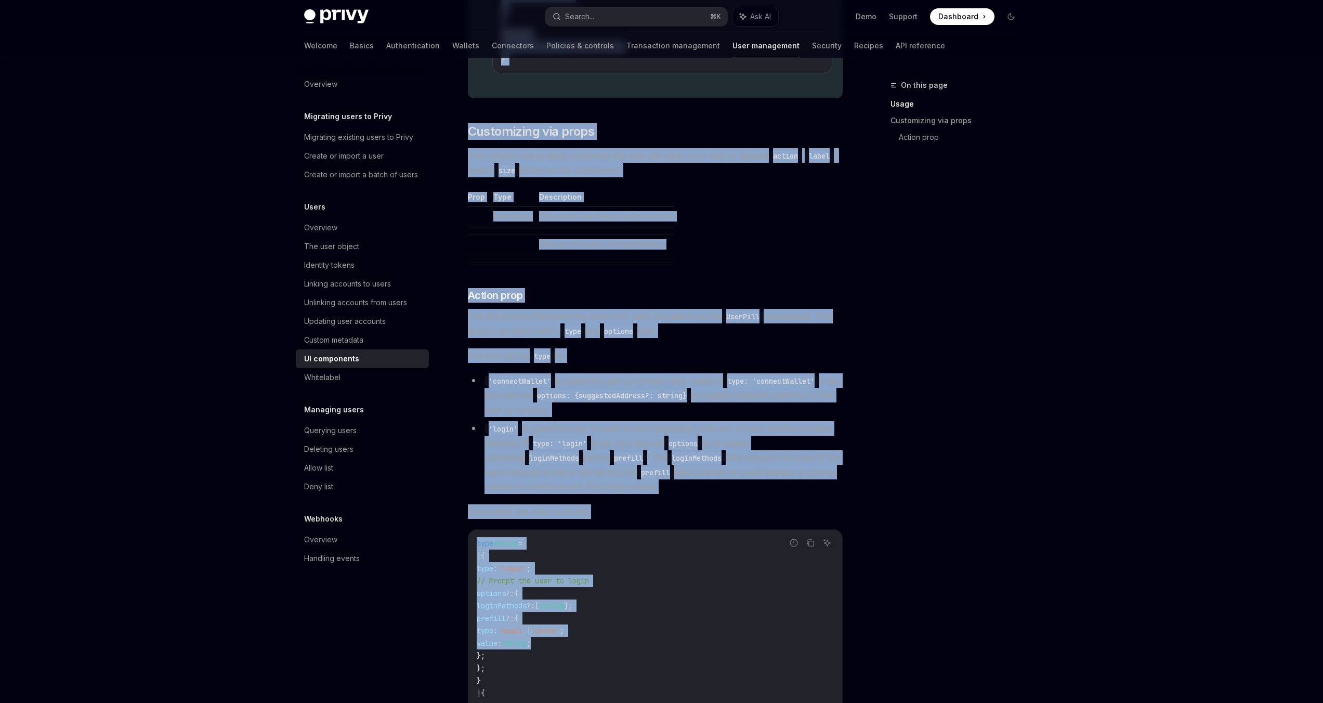
drag, startPoint x: 465, startPoint y: 87, endPoint x: 607, endPoint y: 703, distance: 631.7
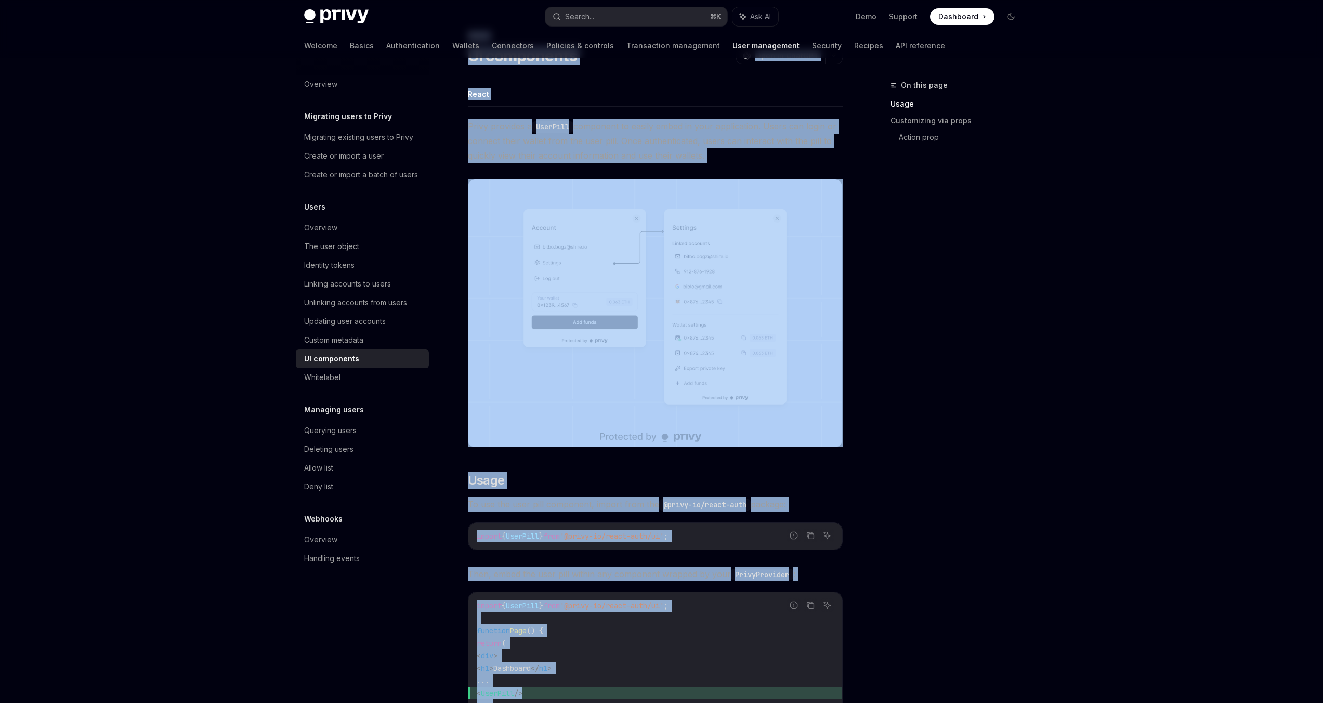
scroll to position [0, 0]
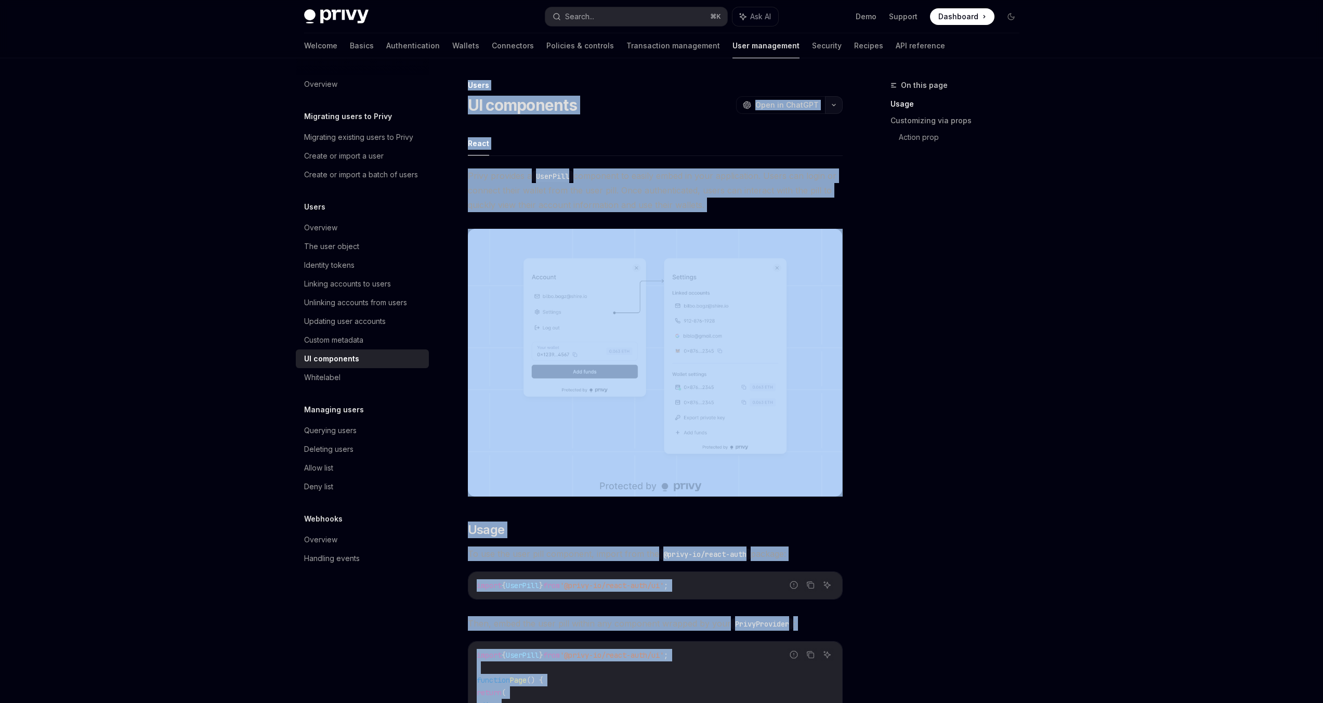
click at [833, 109] on button "button" at bounding box center [834, 105] width 18 height 18
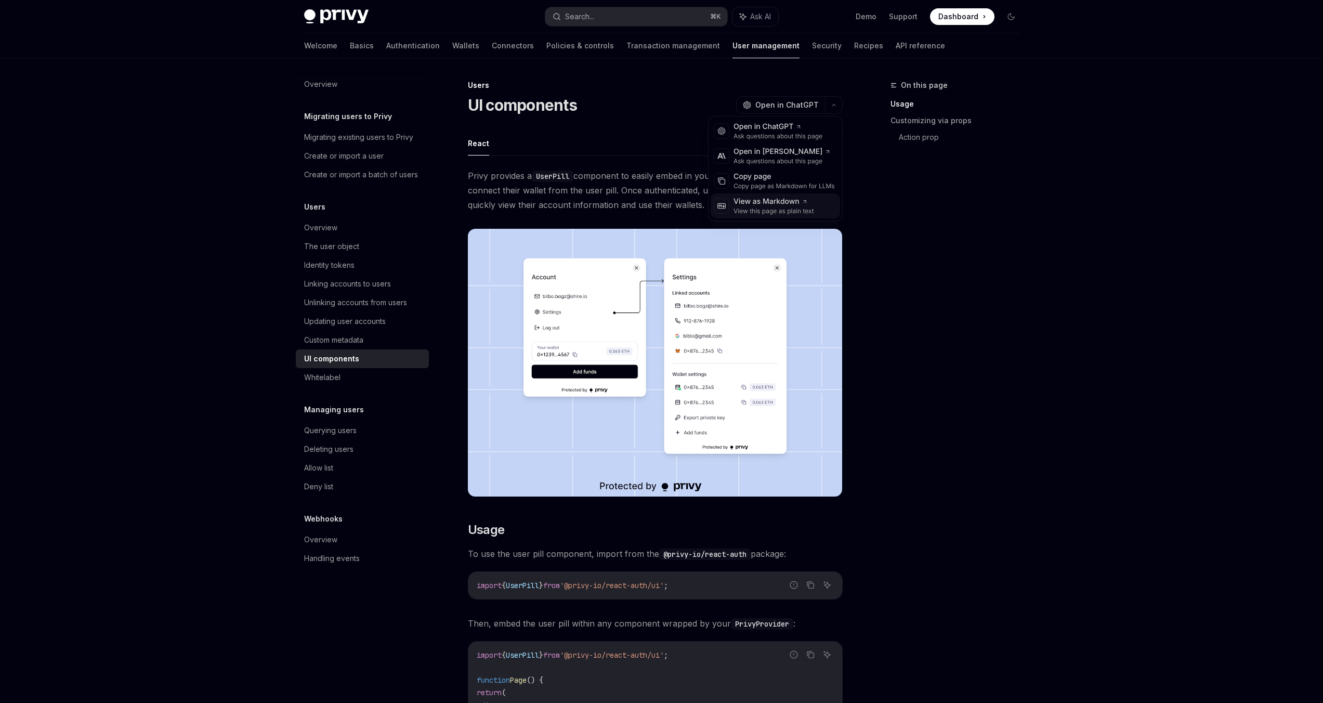
click at [775, 200] on div "View as Markdown" at bounding box center [774, 202] width 81 height 10
click at [452, 43] on link "Wallets" at bounding box center [465, 45] width 27 height 25
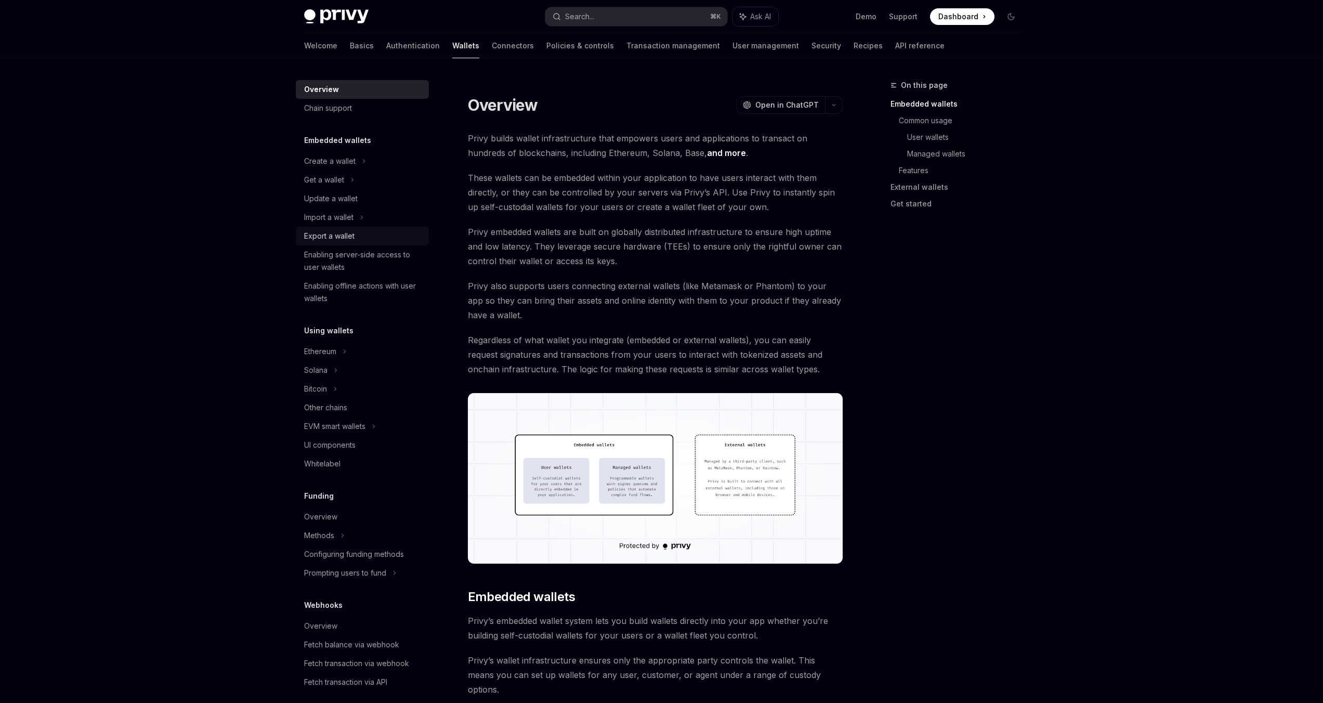
click at [334, 242] on div "Export a wallet" at bounding box center [329, 236] width 50 height 12
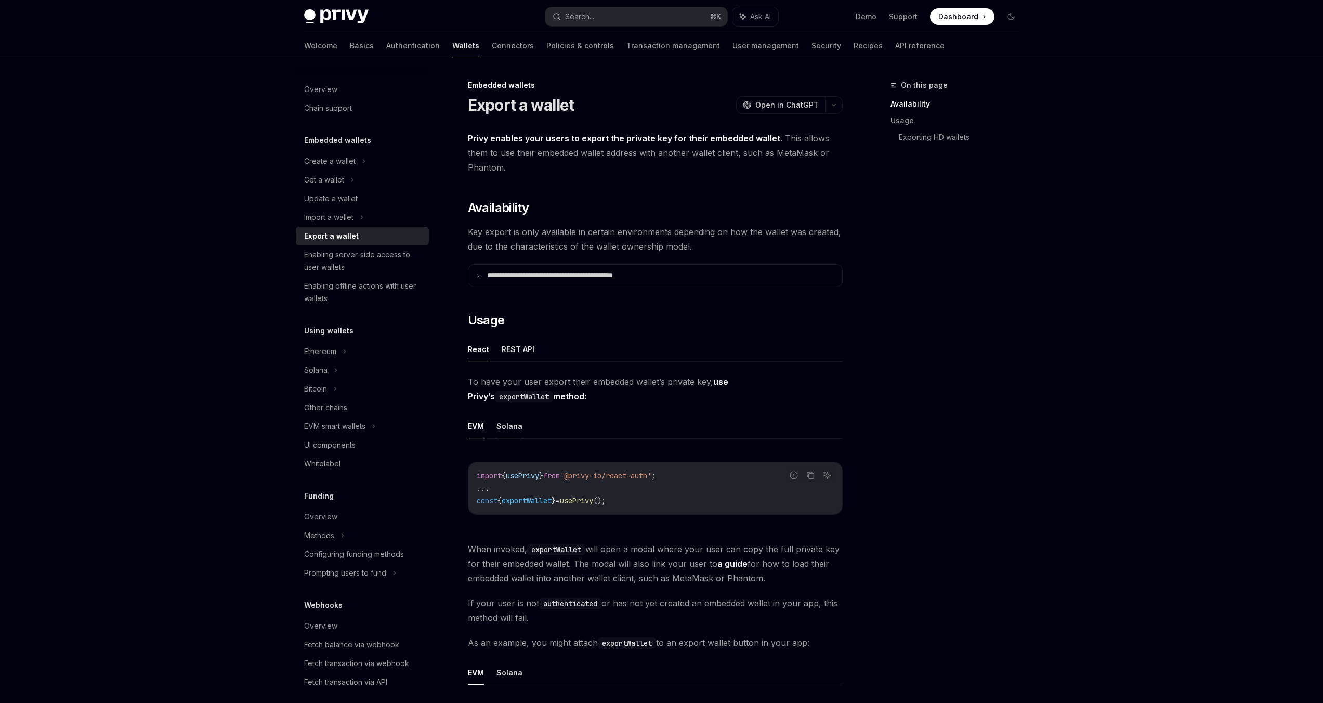
click at [501, 432] on button "Solana" at bounding box center [510, 426] width 26 height 24
type textarea "*"
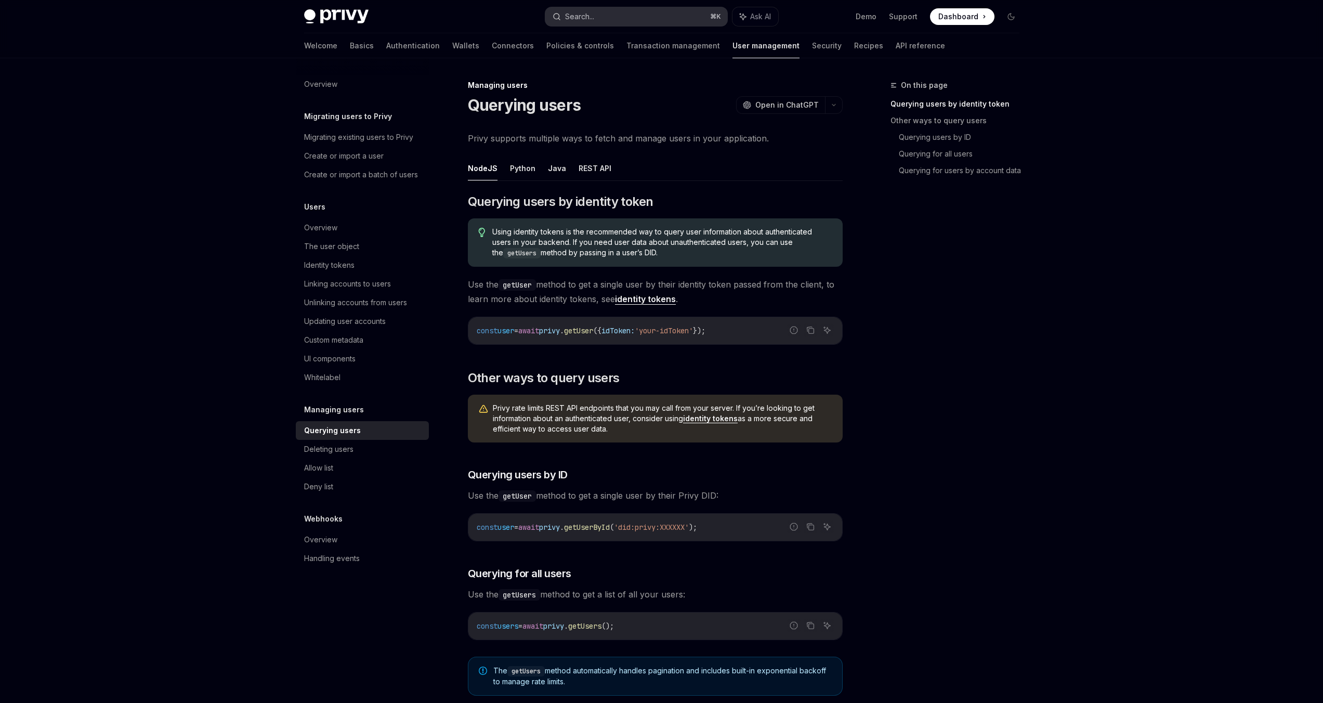
click at [575, 20] on div "Search..." at bounding box center [579, 16] width 29 height 12
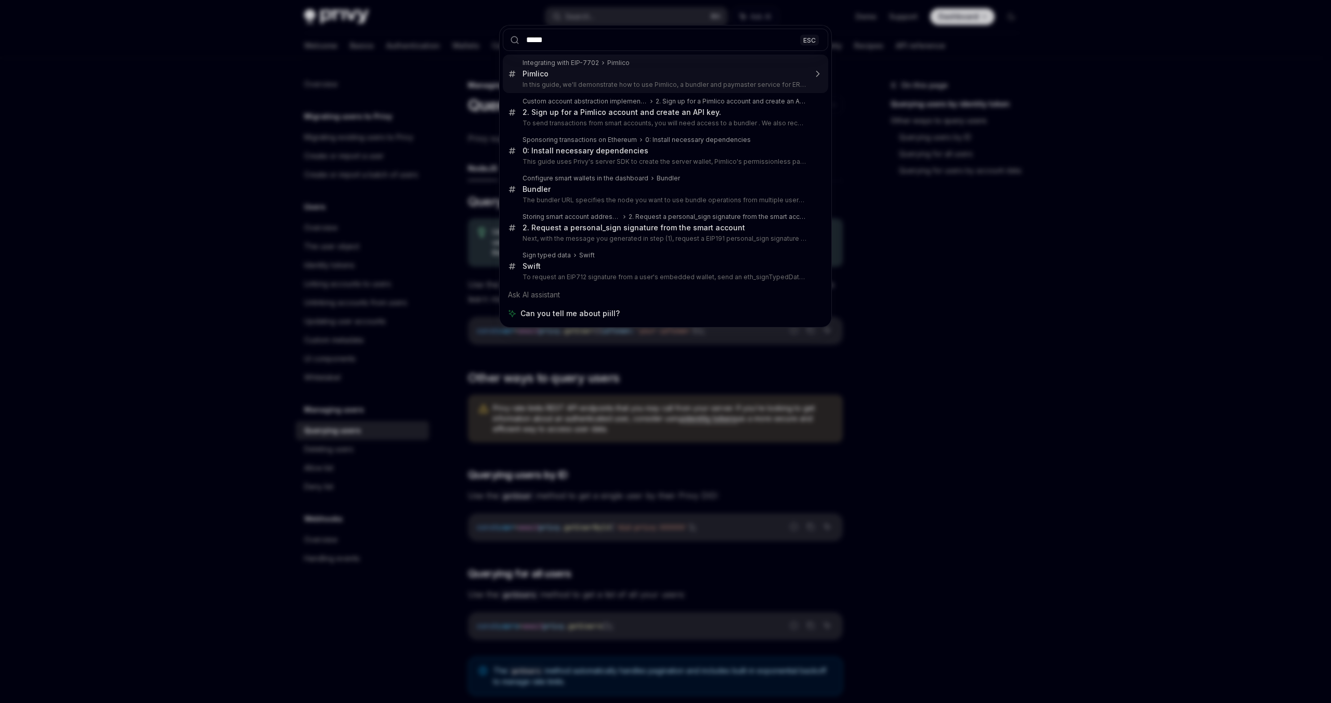
type input "*****"
click at [390, 134] on div "***** ESC Integrating with EIP-7702 Pimlico Pimlico In this guide, we'll demons…" at bounding box center [665, 351] width 1331 height 703
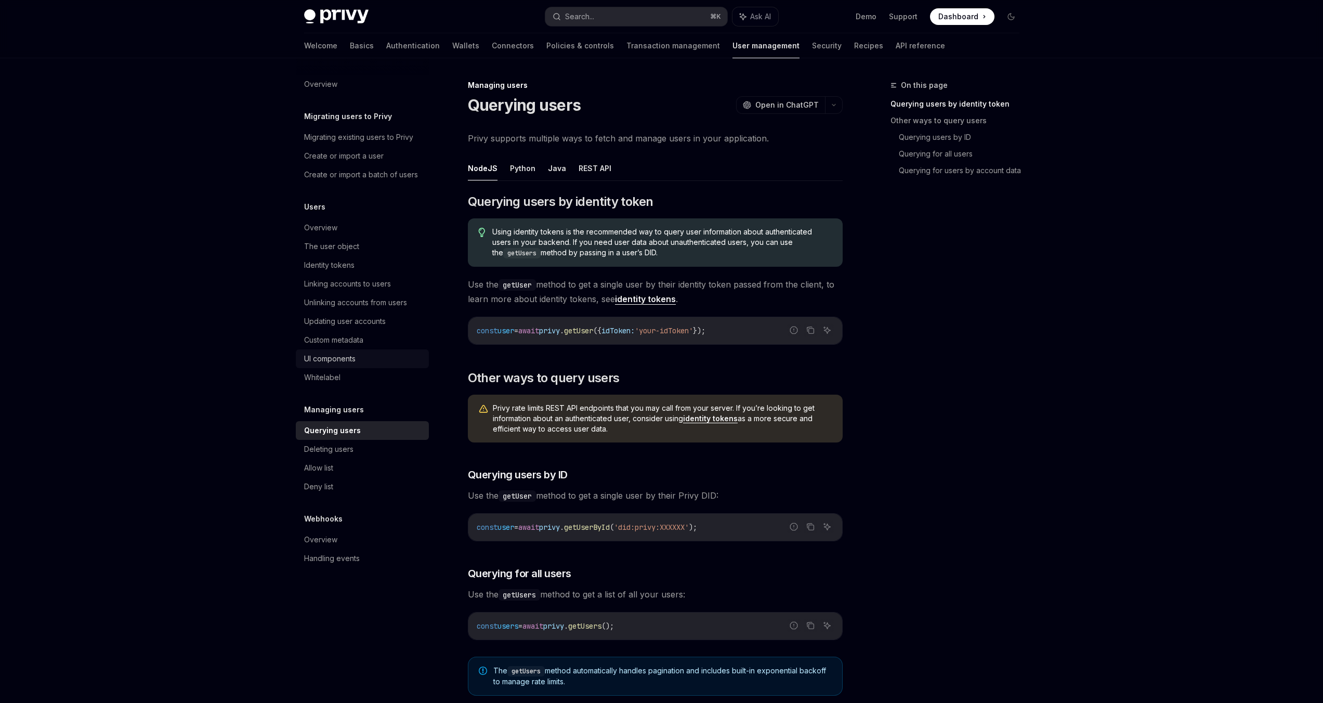
click at [345, 357] on div "UI components" at bounding box center [329, 359] width 51 height 12
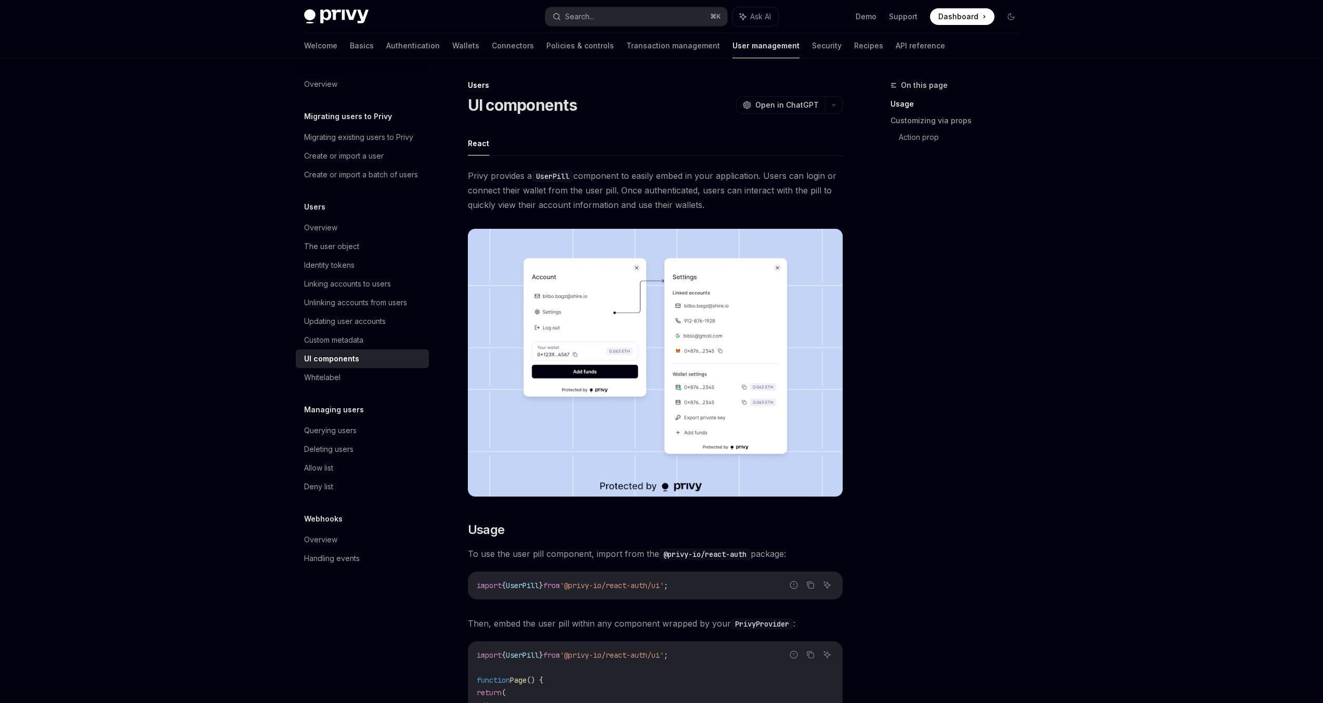
click at [545, 175] on code "UserPill" at bounding box center [553, 176] width 42 height 11
click at [803, 107] on span "Open in ChatGPT" at bounding box center [787, 105] width 63 height 10
click at [574, 19] on div "Search..." at bounding box center [579, 16] width 29 height 12
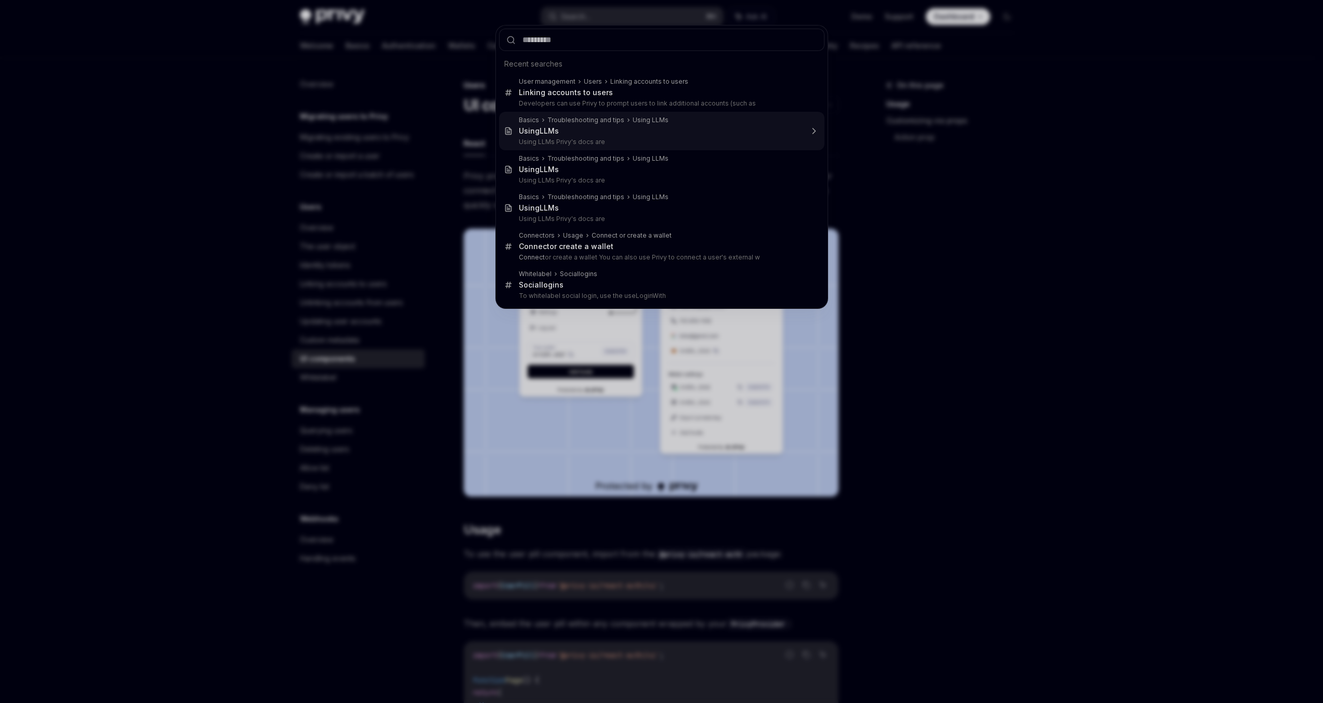
type textarea "*"
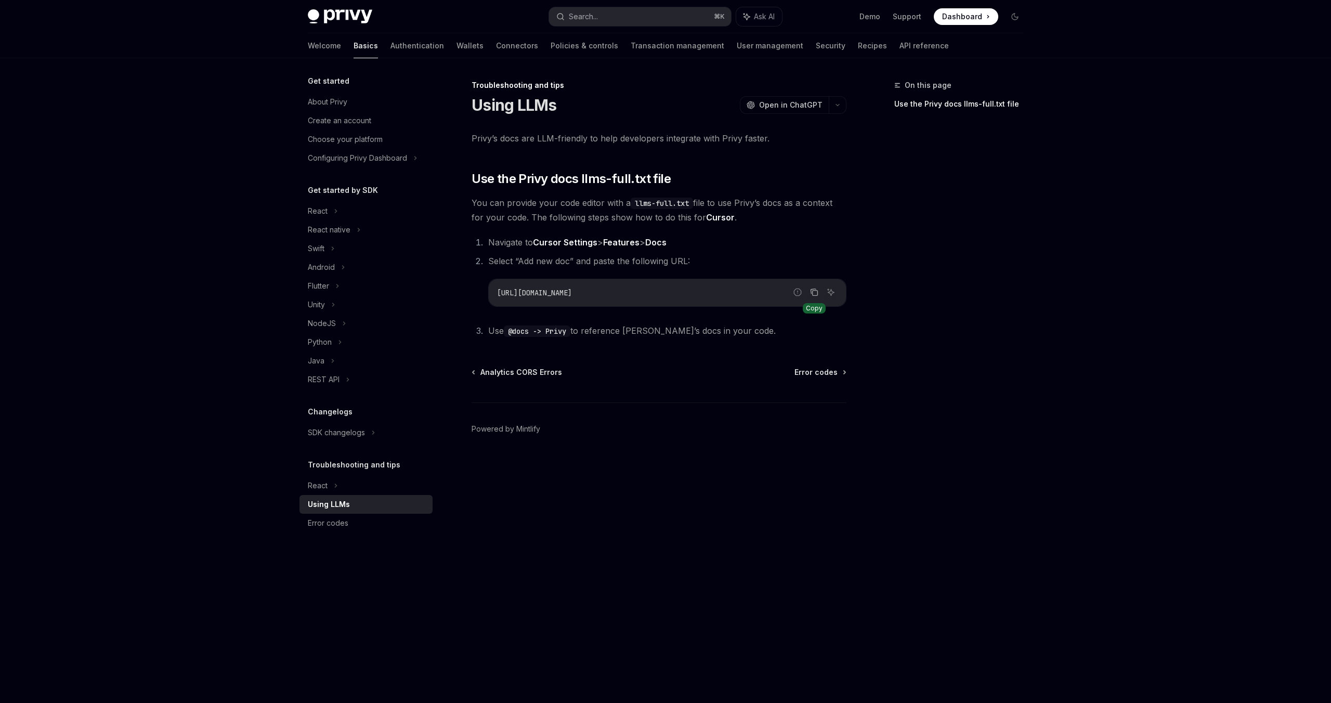
click at [810, 290] on icon "Copy the contents from the code block" at bounding box center [814, 292] width 8 height 8
click at [391, 44] on link "Authentication" at bounding box center [418, 45] width 54 height 25
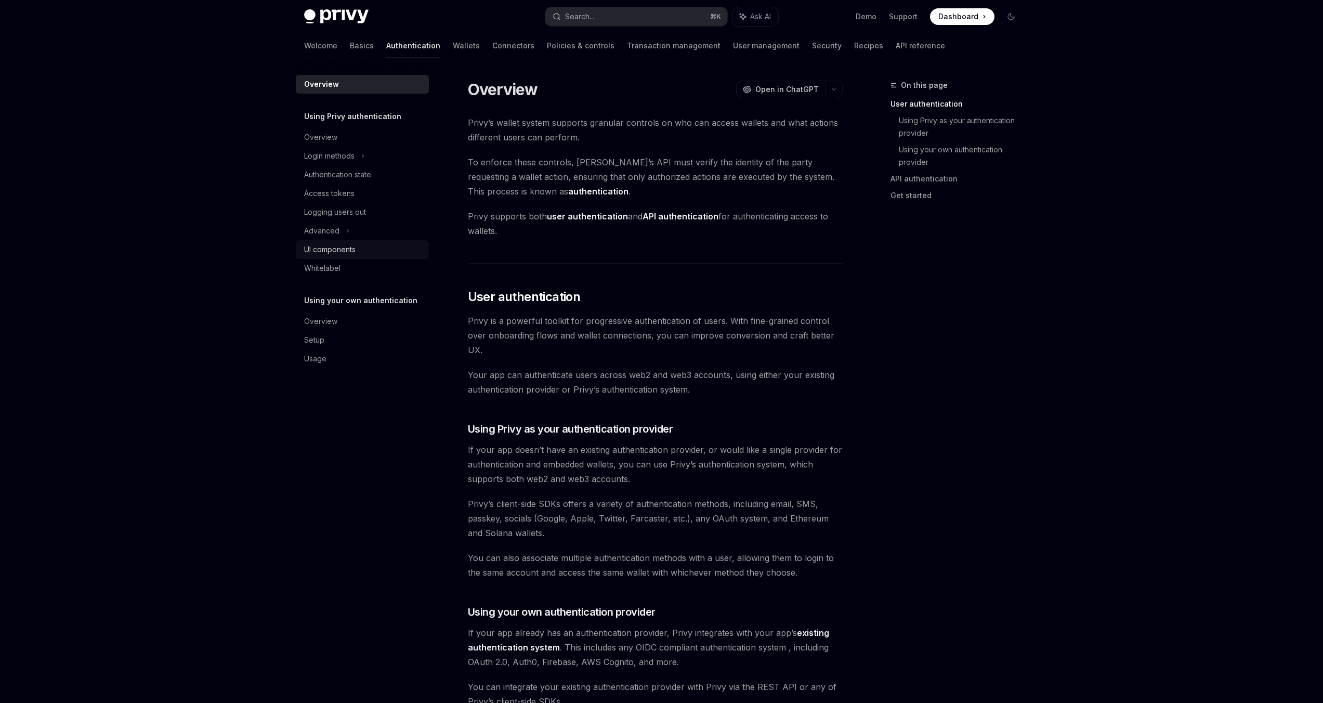
click at [333, 240] on link "UI components" at bounding box center [362, 249] width 133 height 19
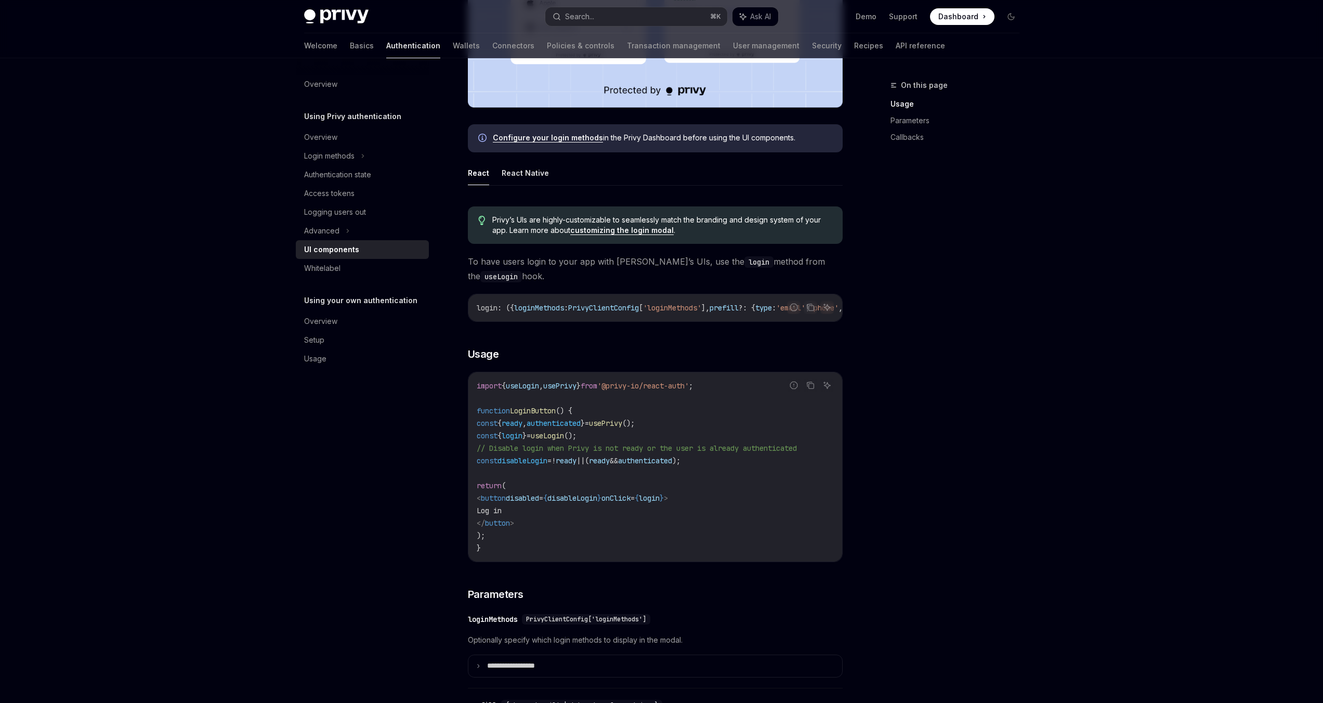
scroll to position [453, 0]
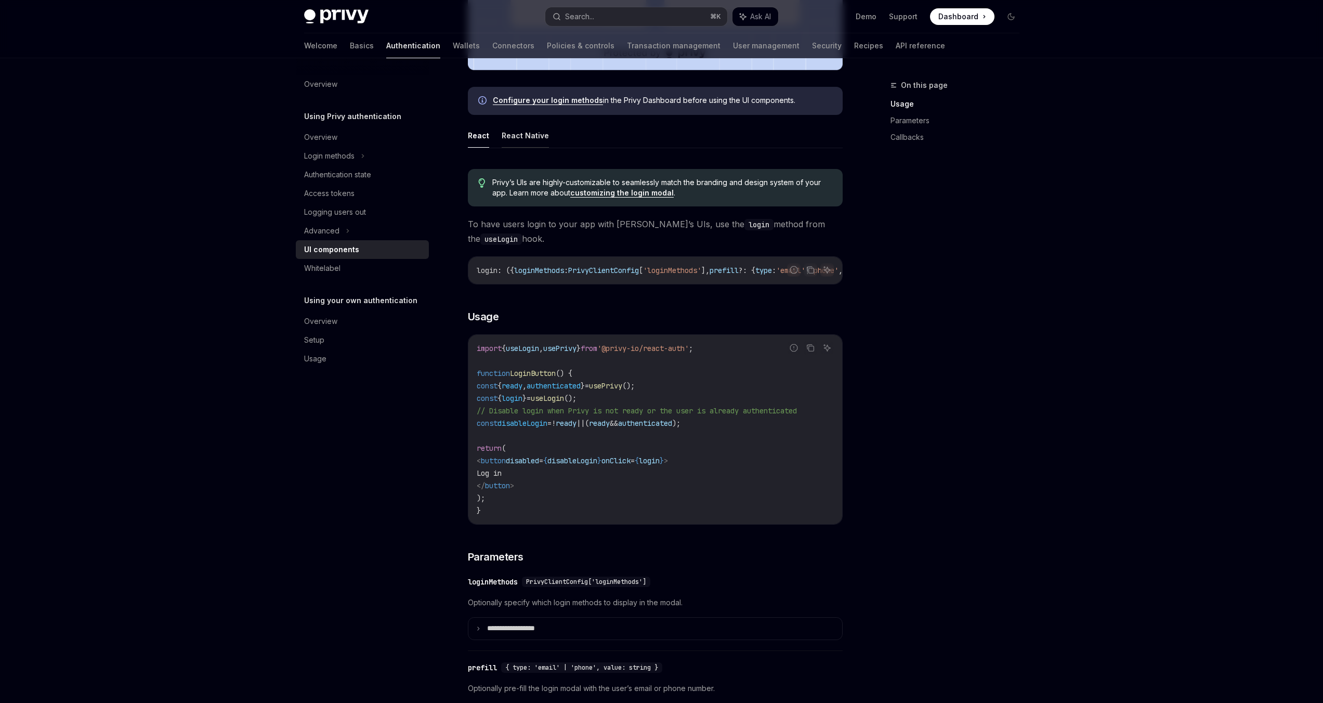
click at [518, 133] on button "React Native" at bounding box center [525, 135] width 47 height 24
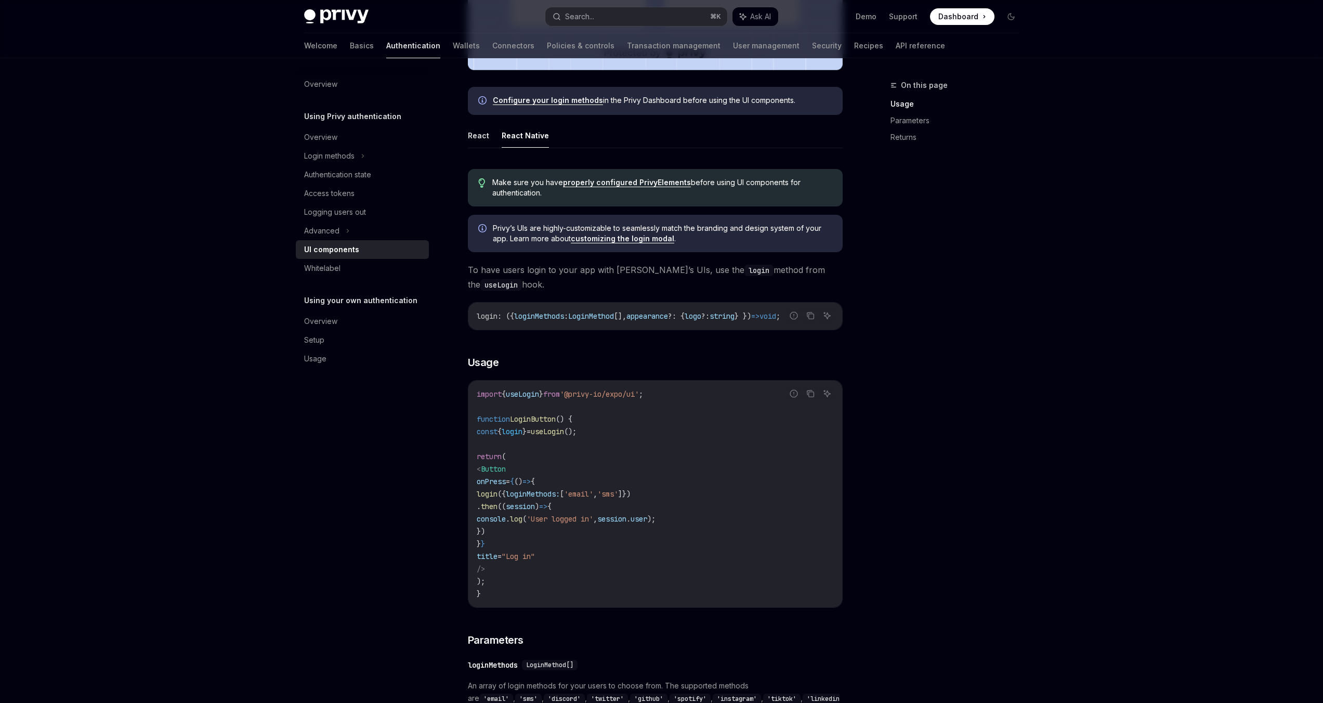
click at [580, 183] on link "properly configured PrivyElements" at bounding box center [627, 182] width 128 height 9
type textarea "*"
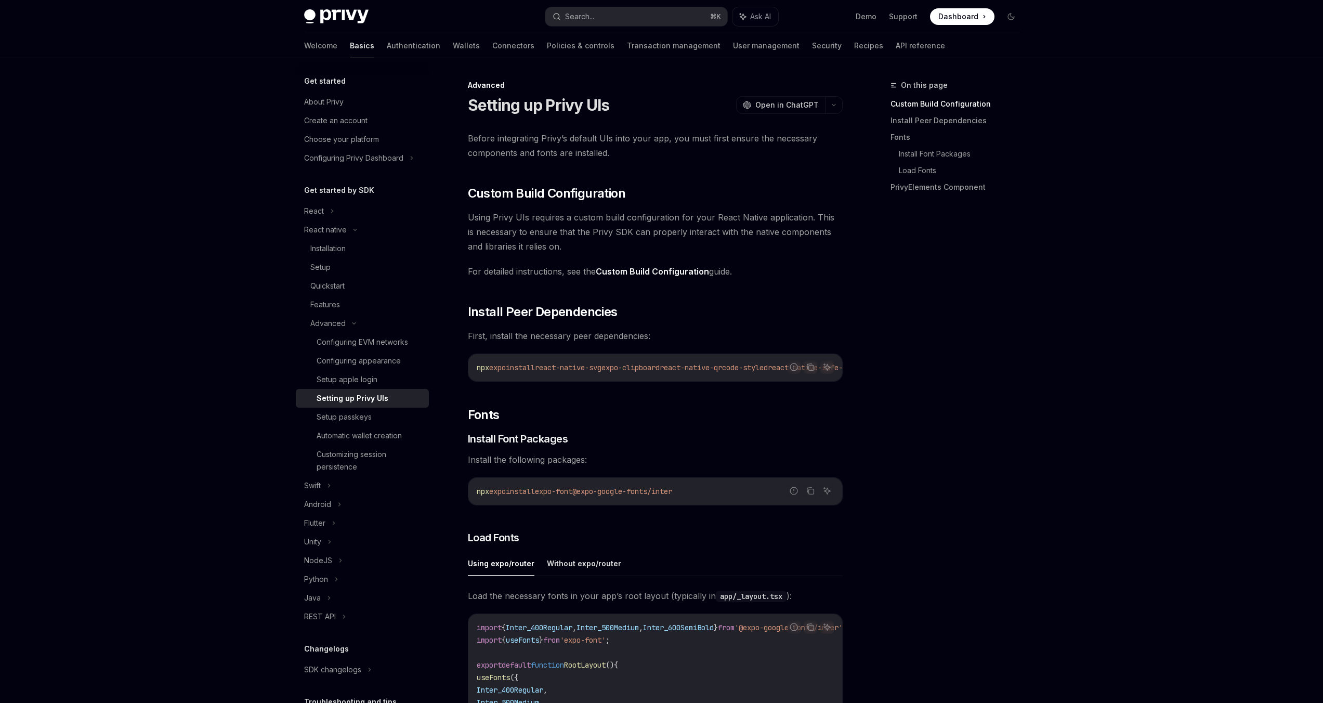
click at [964, 207] on div "On this page Custom Build Configuration Install Peer Dependencies Fonts Install…" at bounding box center [949, 391] width 158 height 624
click at [831, 101] on button "button" at bounding box center [834, 105] width 18 height 18
click at [774, 204] on div "View as Markdown" at bounding box center [774, 202] width 81 height 10
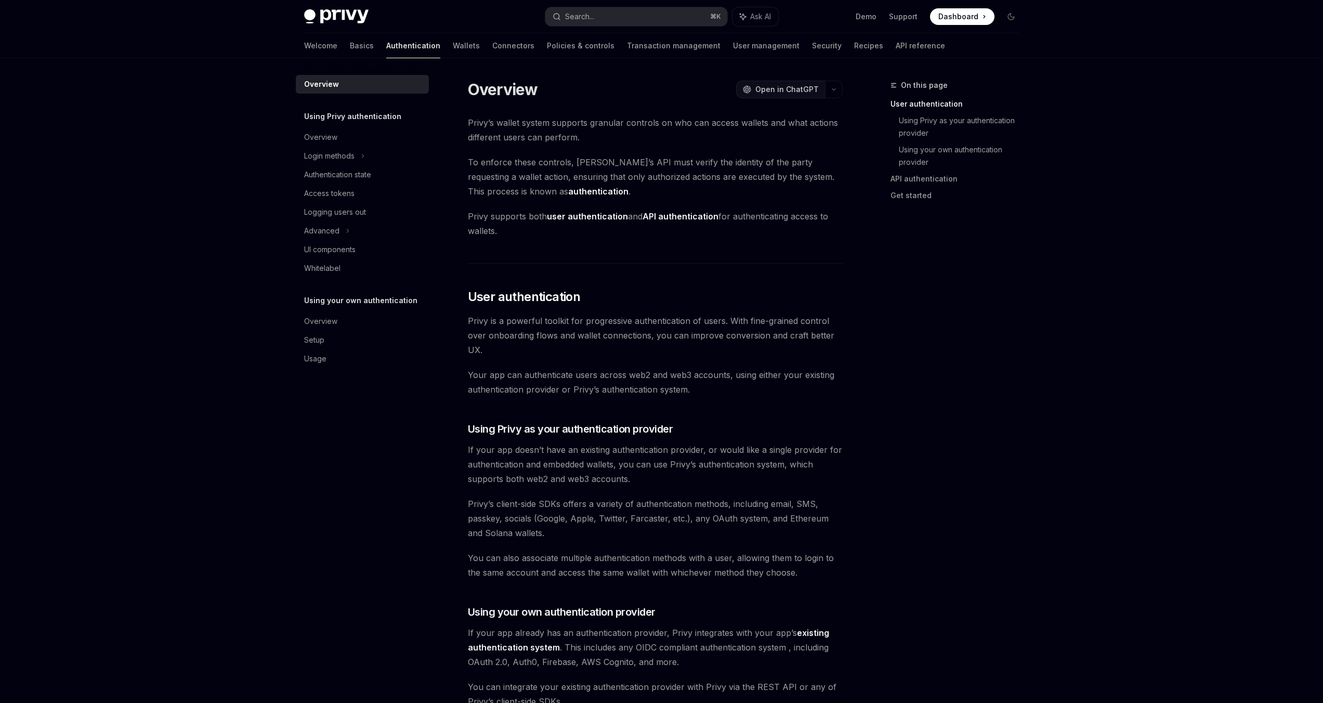
click at [810, 88] on span "Open in ChatGPT" at bounding box center [787, 89] width 63 height 10
click at [329, 253] on div "UI components" at bounding box center [329, 249] width 51 height 12
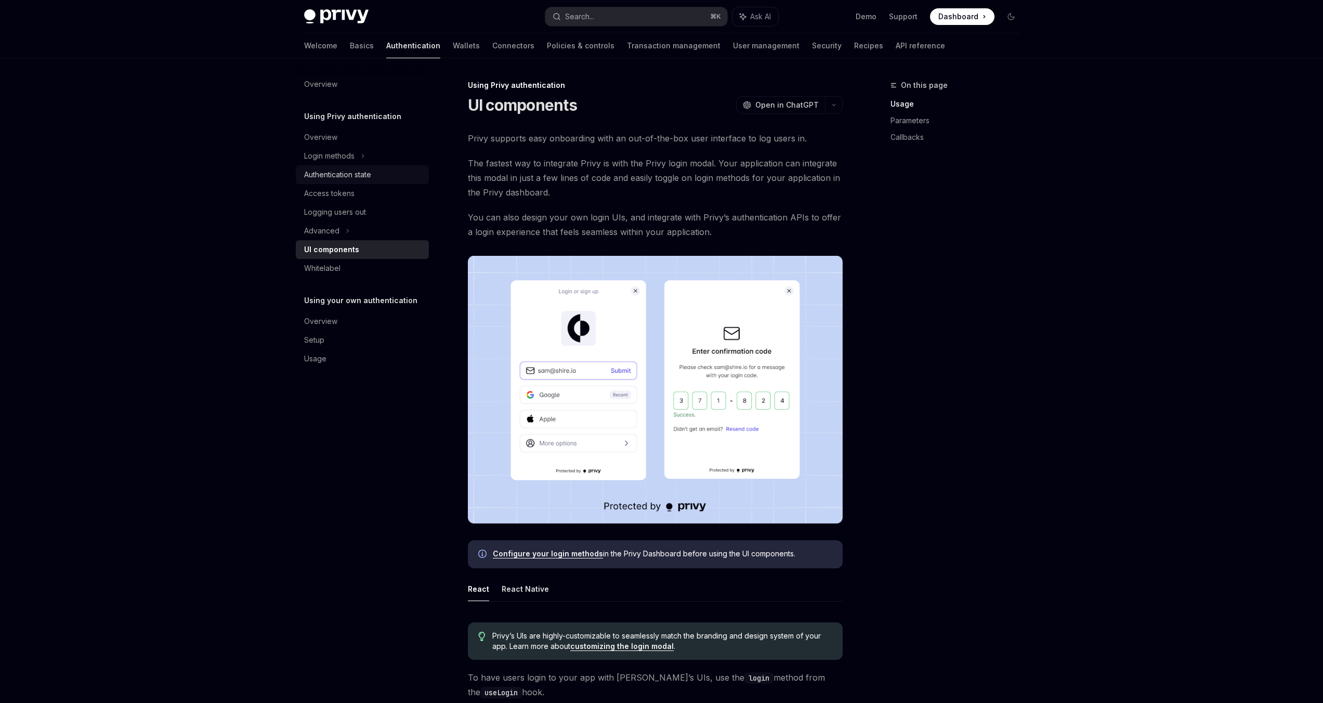
click at [335, 176] on div "Authentication state" at bounding box center [337, 174] width 67 height 12
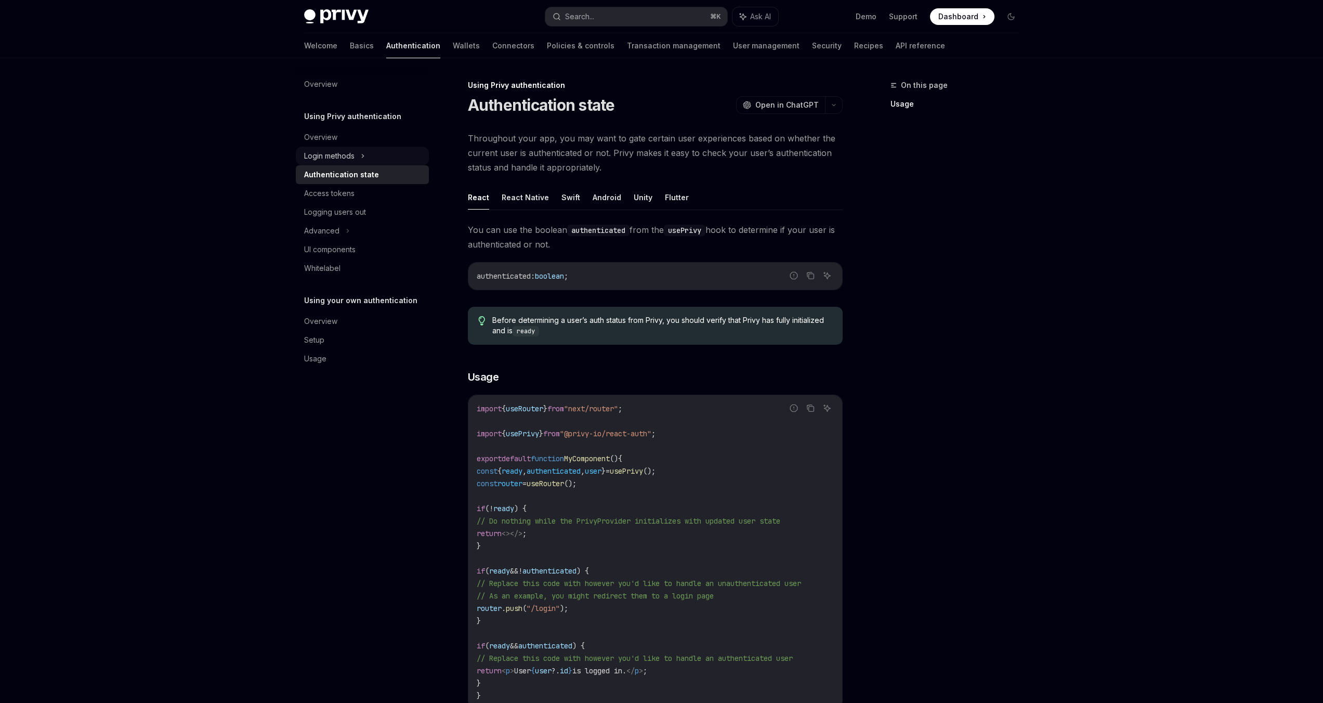
click at [335, 162] on div "Login methods" at bounding box center [362, 156] width 133 height 19
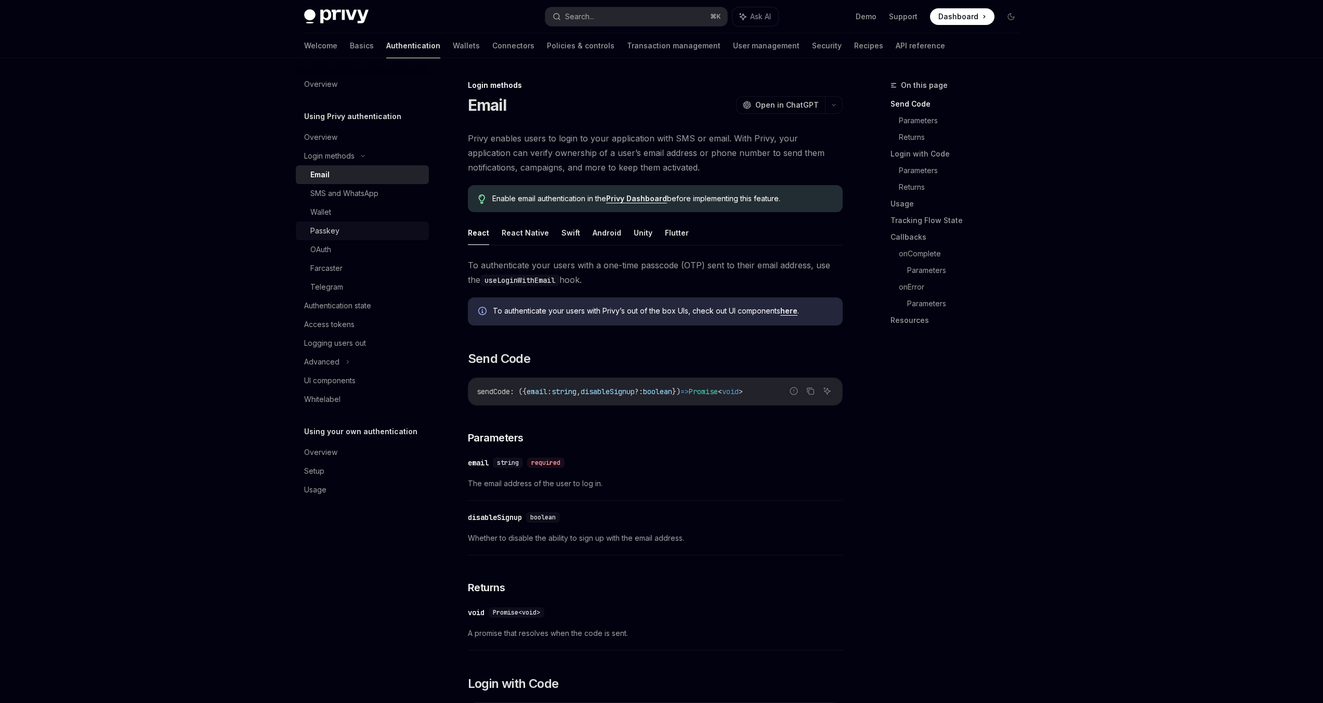
click at [329, 239] on link "Passkey" at bounding box center [362, 231] width 133 height 19
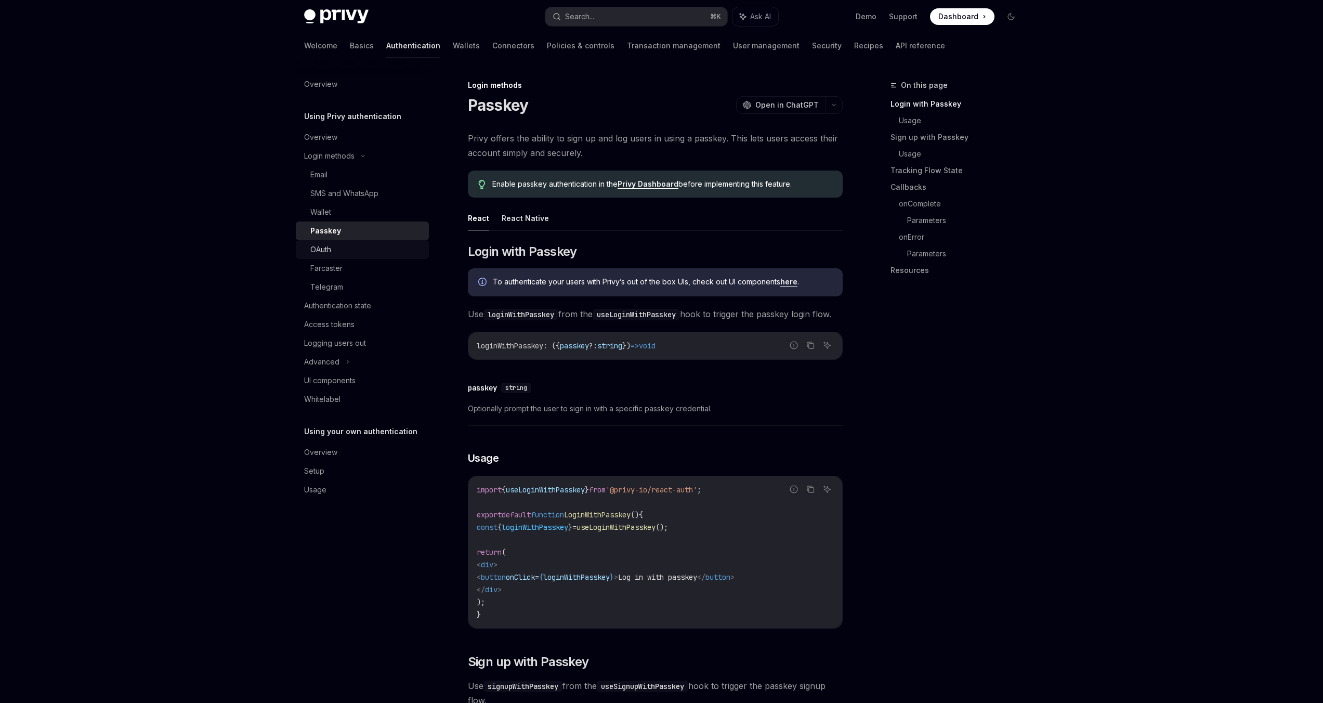
click at [329, 244] on div "OAuth" at bounding box center [320, 249] width 21 height 12
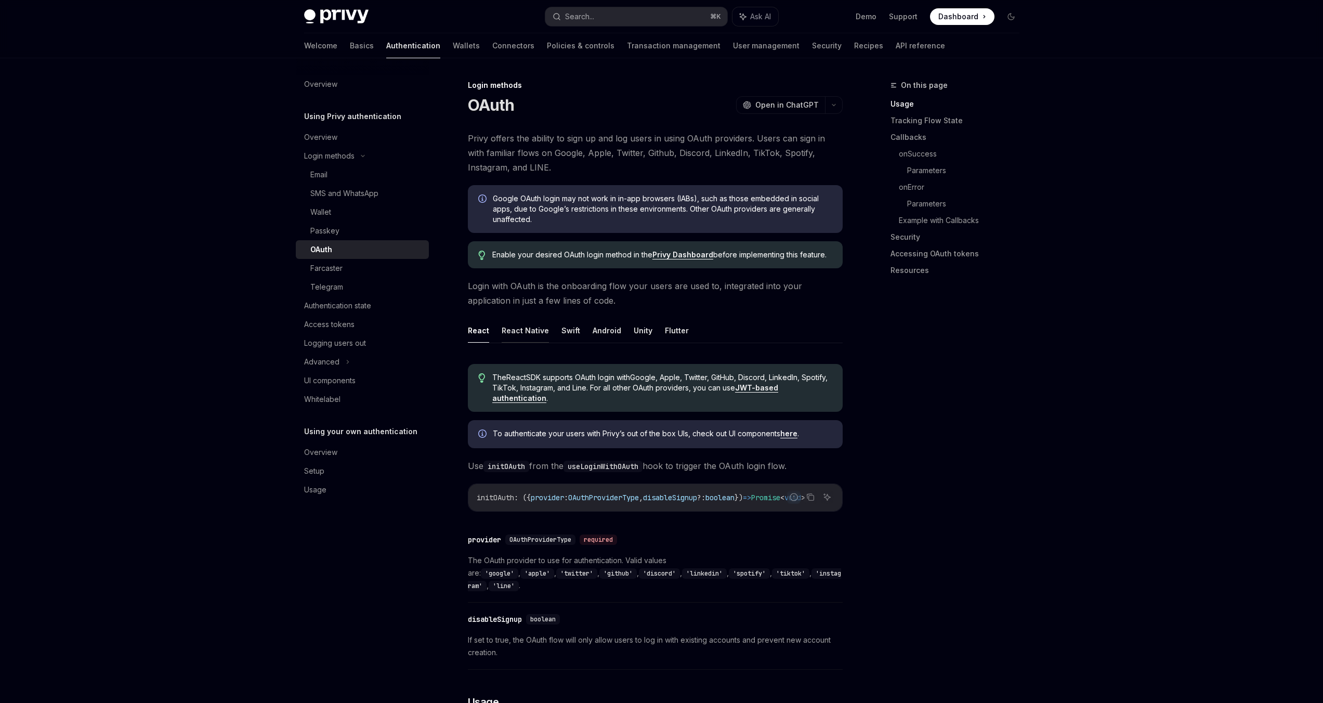
click at [529, 329] on button "React Native" at bounding box center [525, 330] width 47 height 24
type textarea "*"
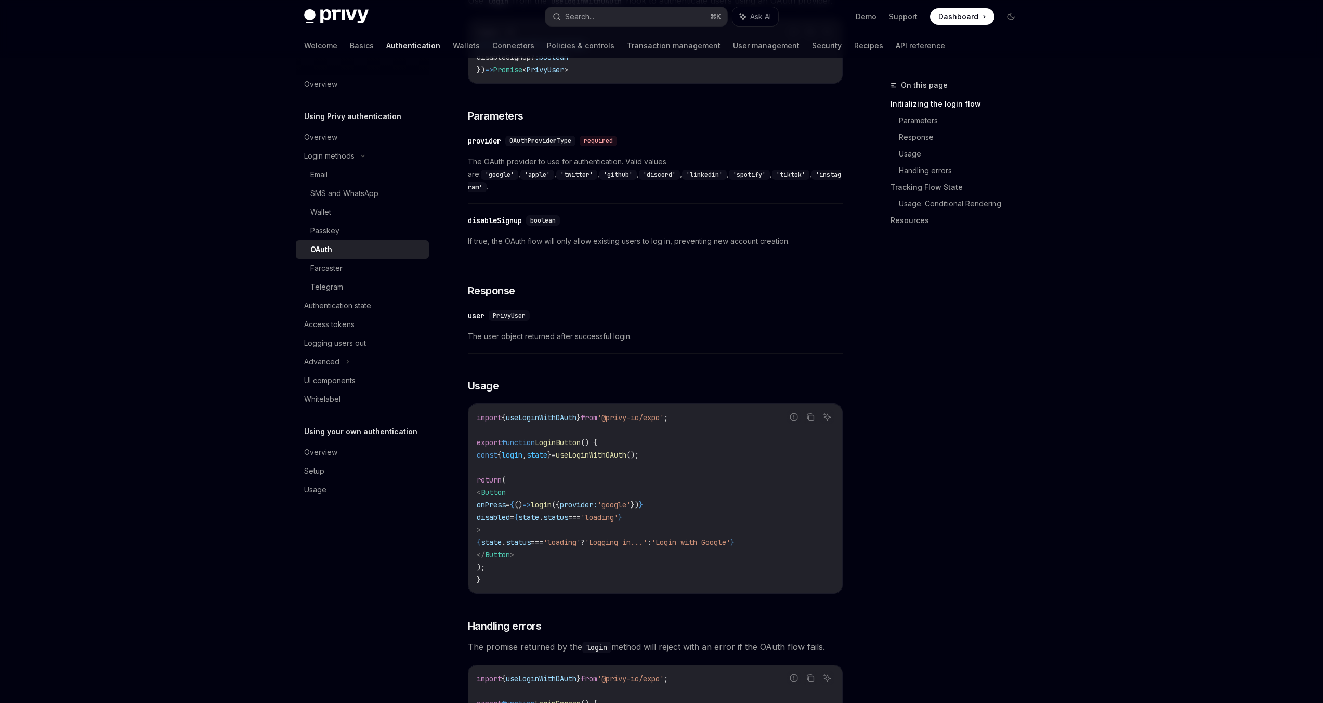
scroll to position [678, 0]
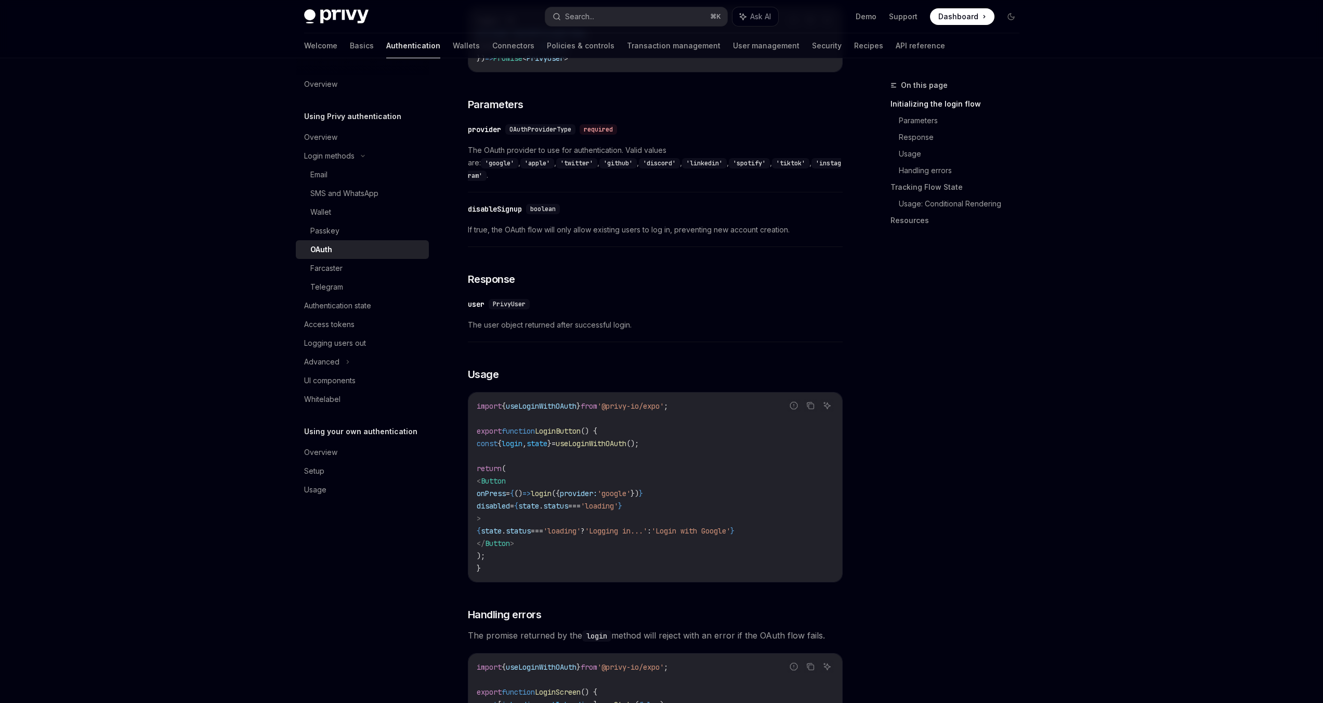
click at [554, 158] on code "'apple'" at bounding box center [538, 163] width 34 height 10
click at [577, 152] on span "The OAuth provider to use for authentication. Valid values are: 'google' , 'app…" at bounding box center [655, 162] width 375 height 37
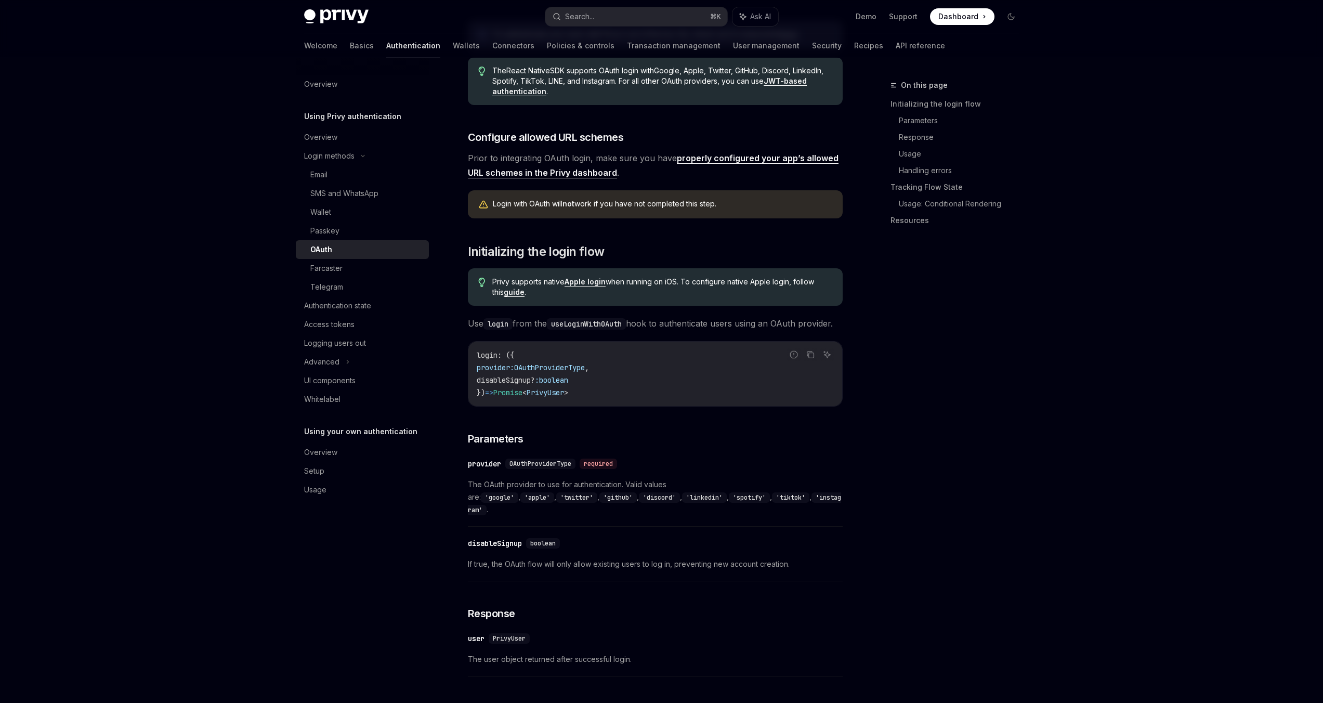
scroll to position [0, 0]
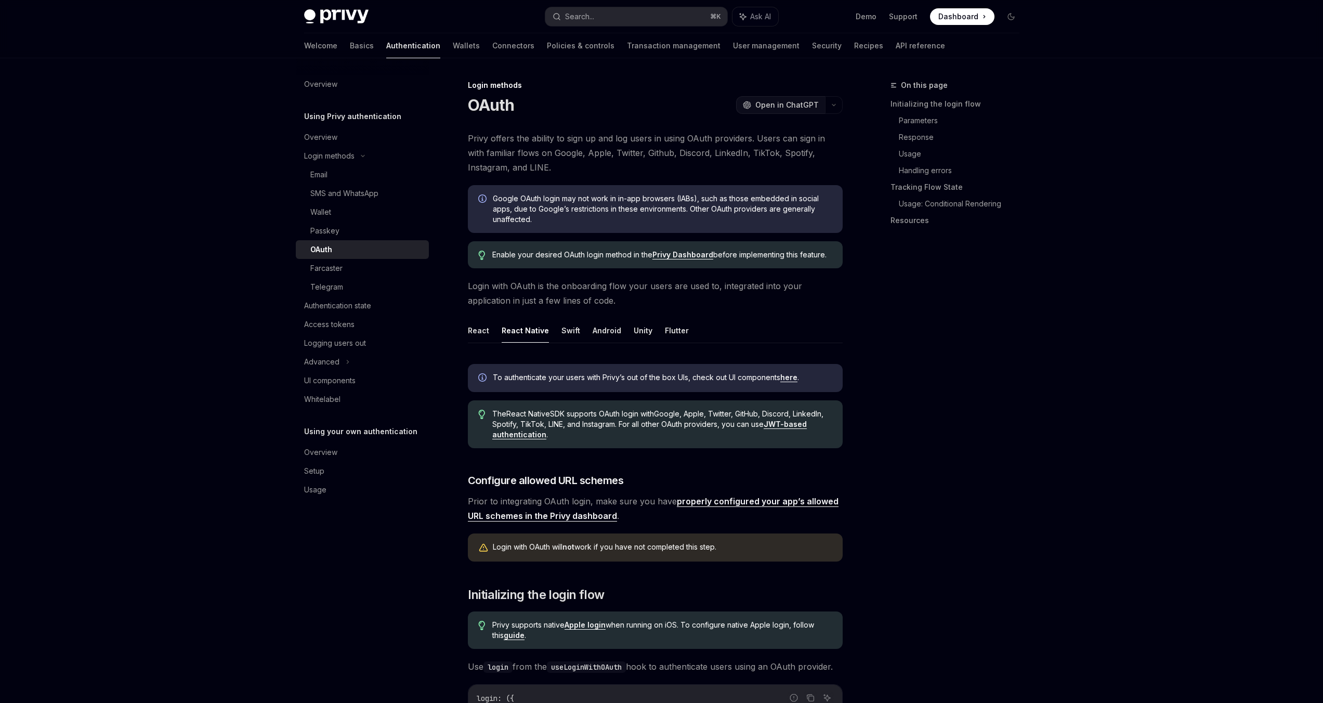
click at [790, 103] on span "Open in ChatGPT" at bounding box center [787, 105] width 63 height 10
